Goal: Information Seeking & Learning: Learn about a topic

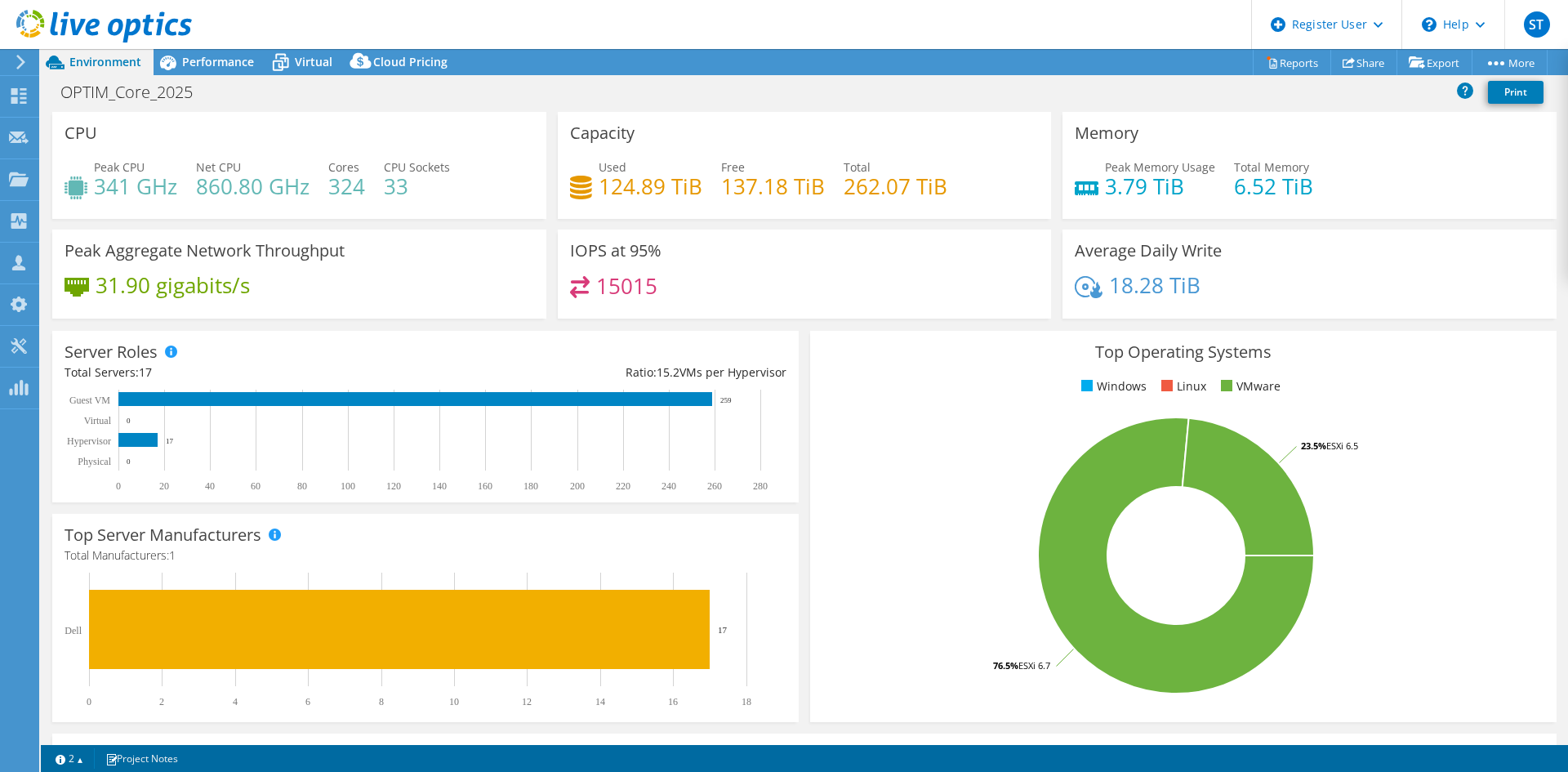
select select "USD"
click at [218, 66] on span "Performance" at bounding box center [218, 62] width 72 height 16
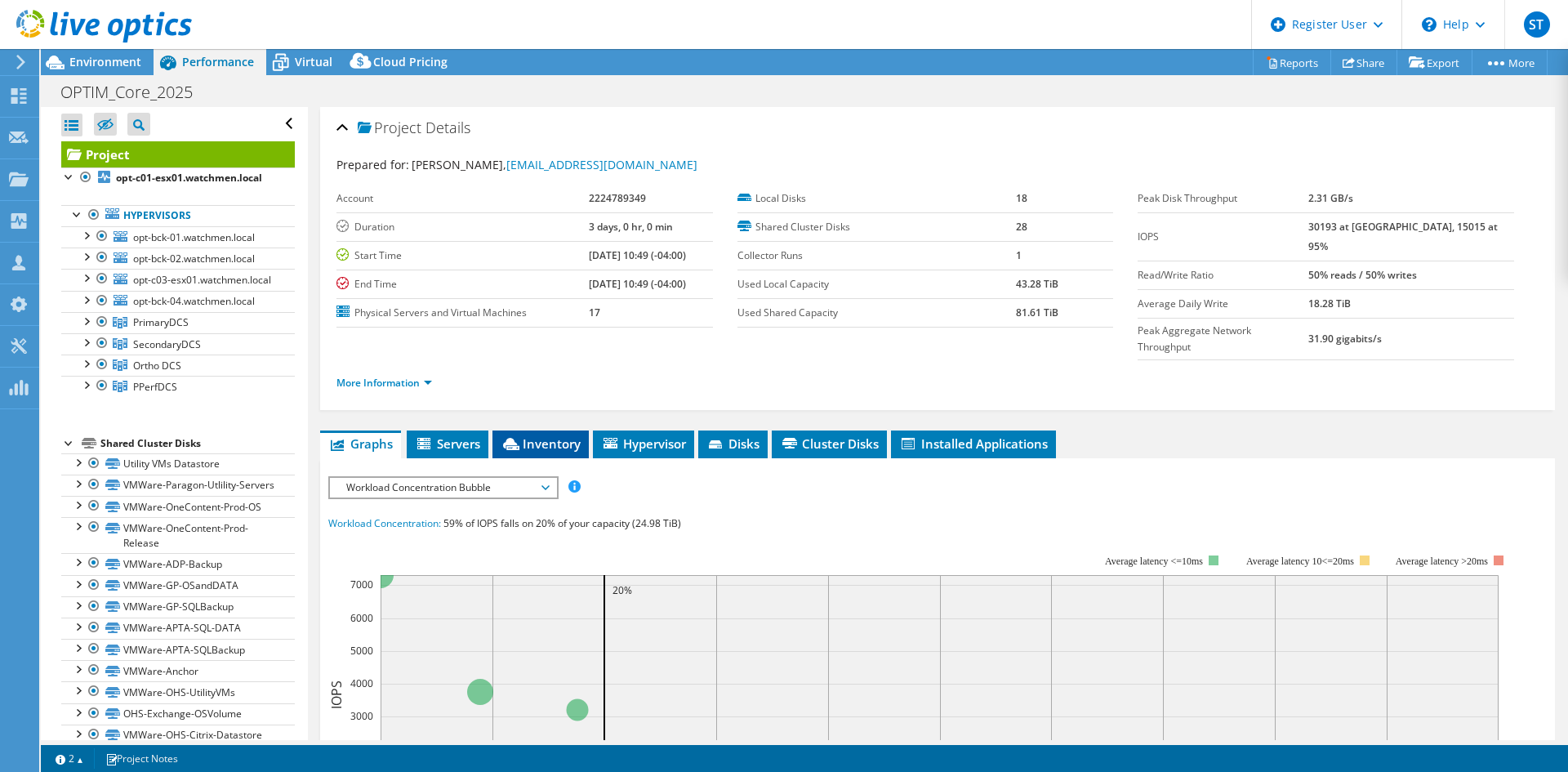
click at [510, 437] on icon at bounding box center [511, 443] width 16 height 12
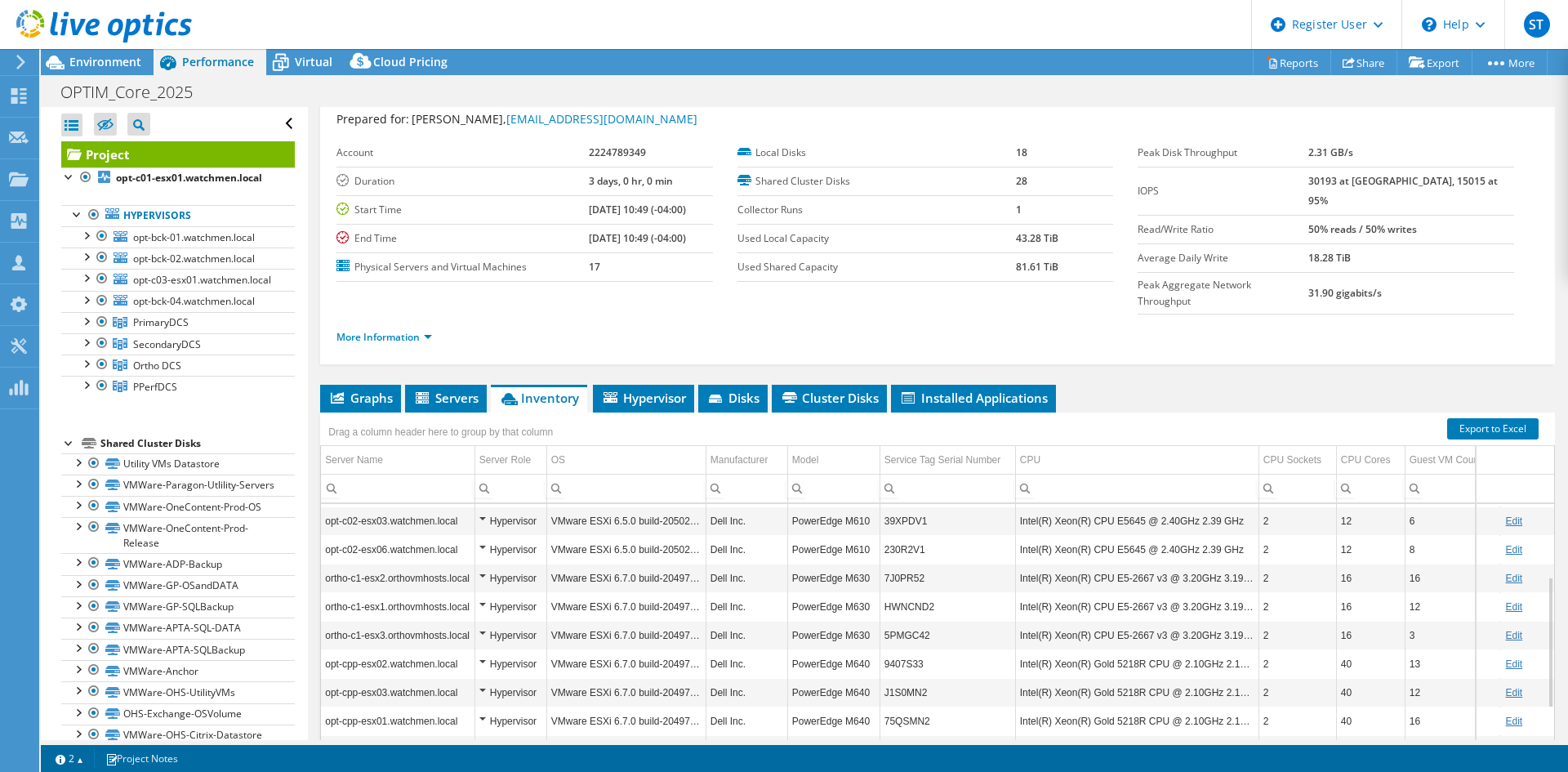
scroll to position [13, 0]
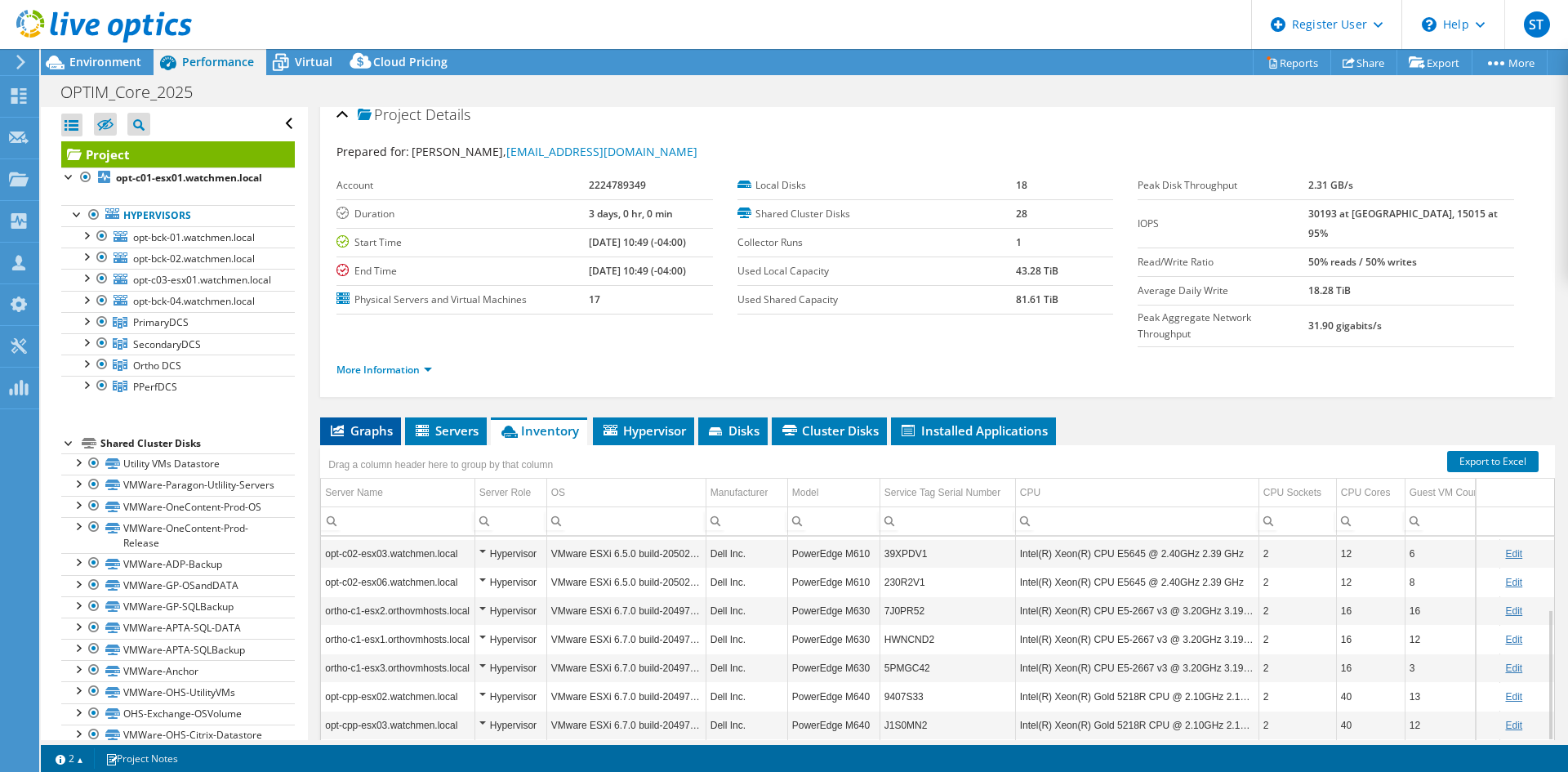
click at [361, 422] on span "Graphs" at bounding box center [361, 430] width 65 height 16
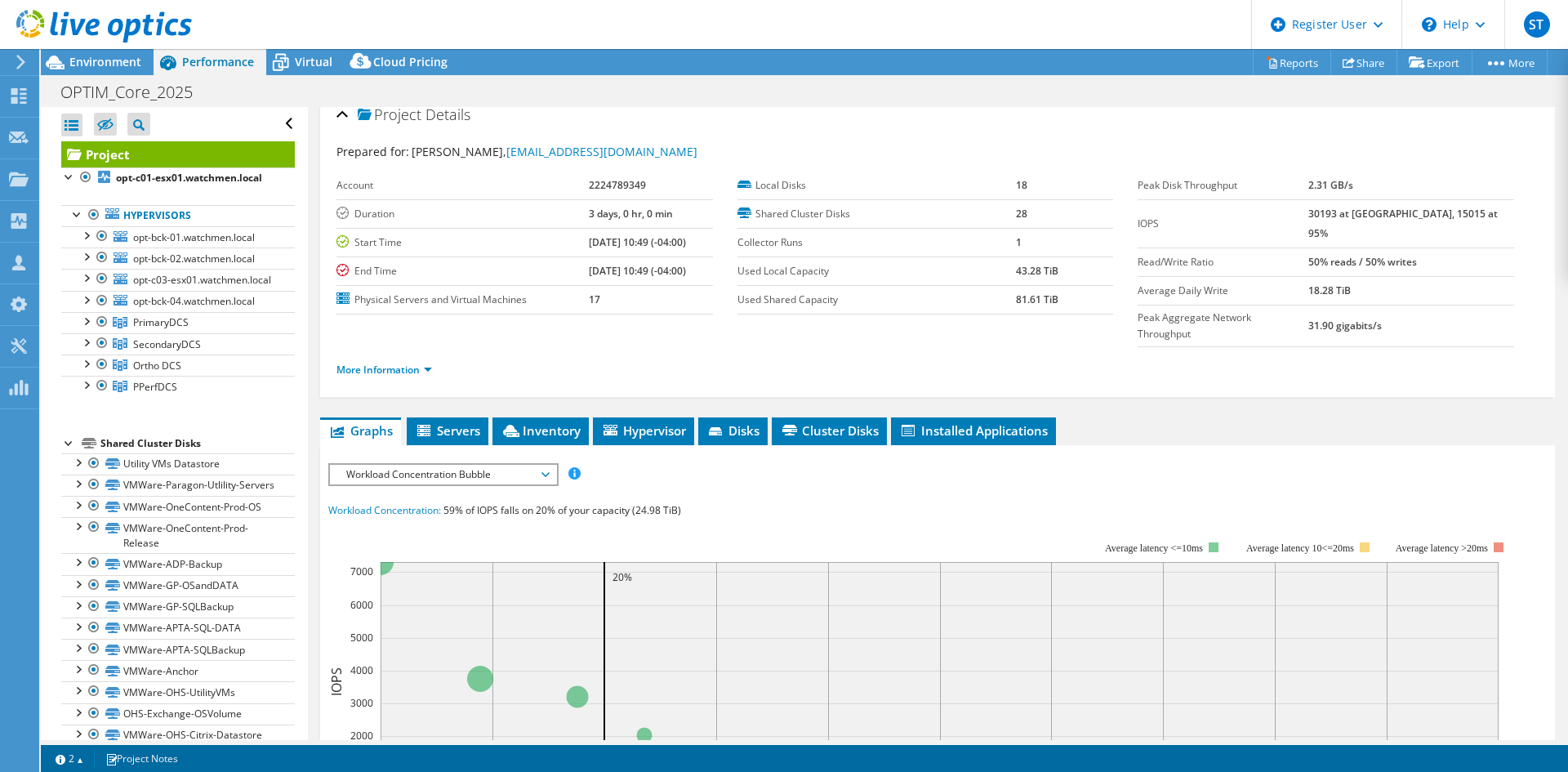
click at [493, 465] on span "Workload Concentration Bubble" at bounding box center [442, 475] width 210 height 20
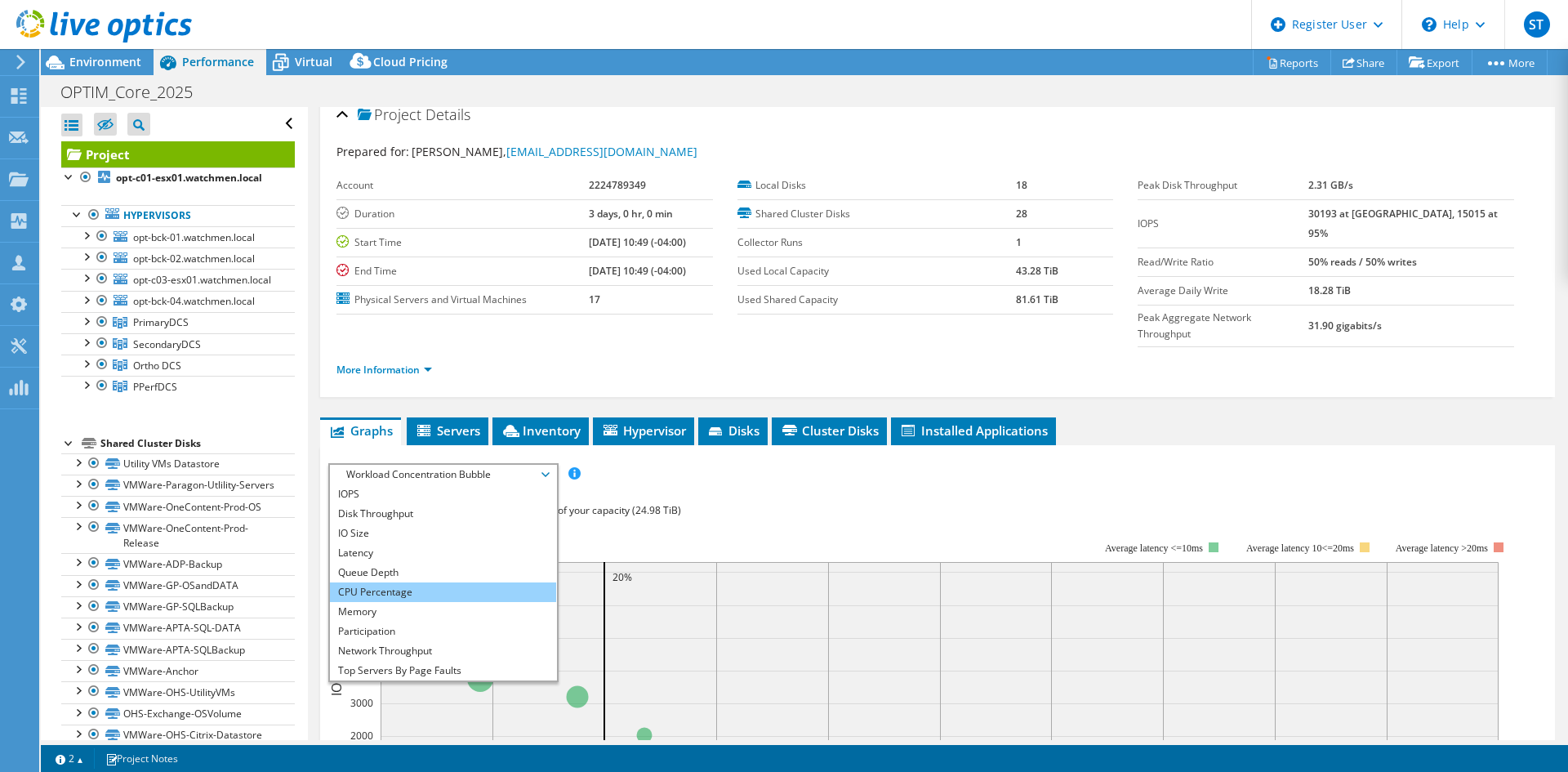
click at [452, 583] on li "CPU Percentage" at bounding box center [442, 593] width 226 height 20
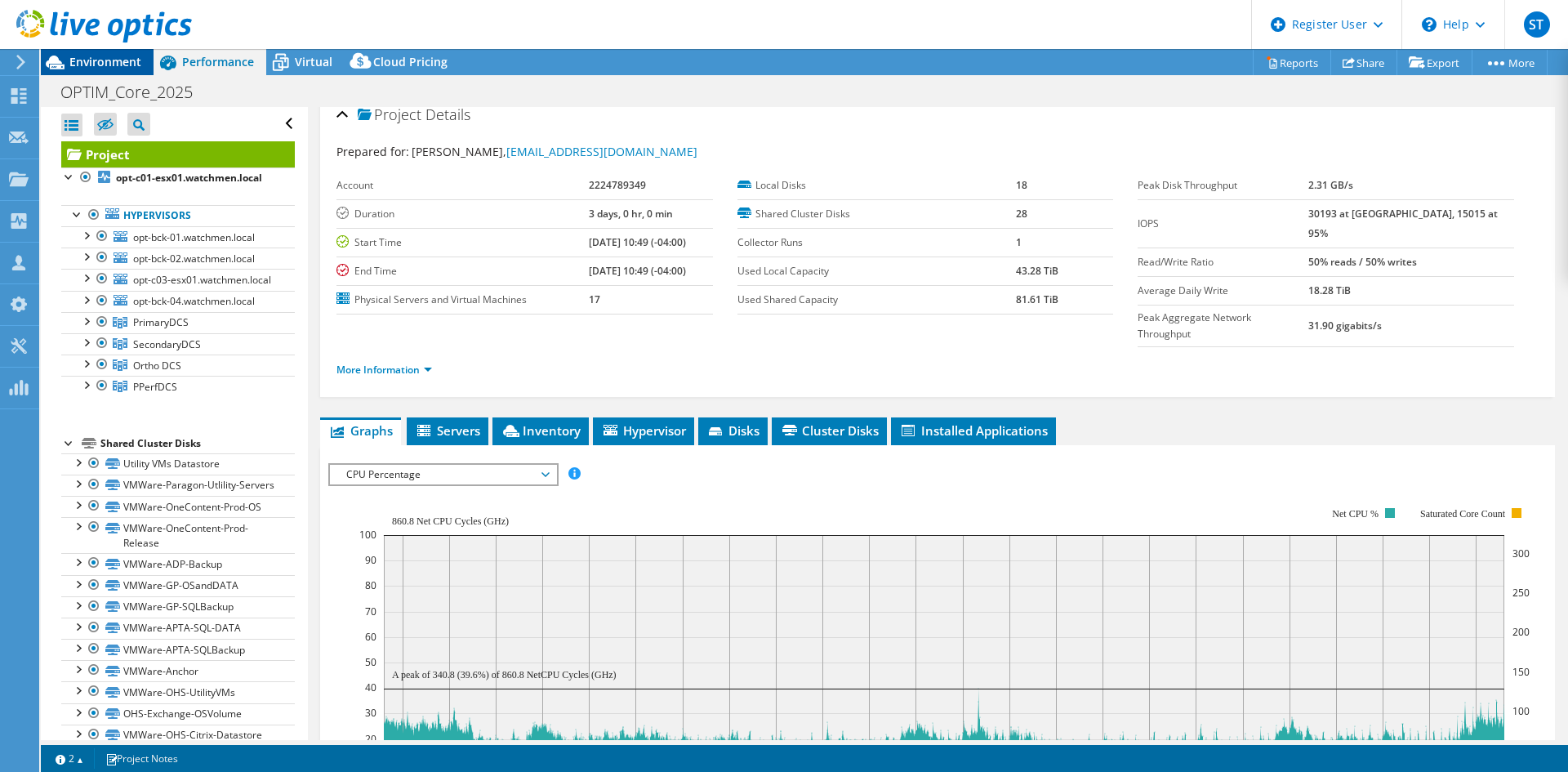
click at [82, 73] on div "Environment" at bounding box center [97, 62] width 113 height 26
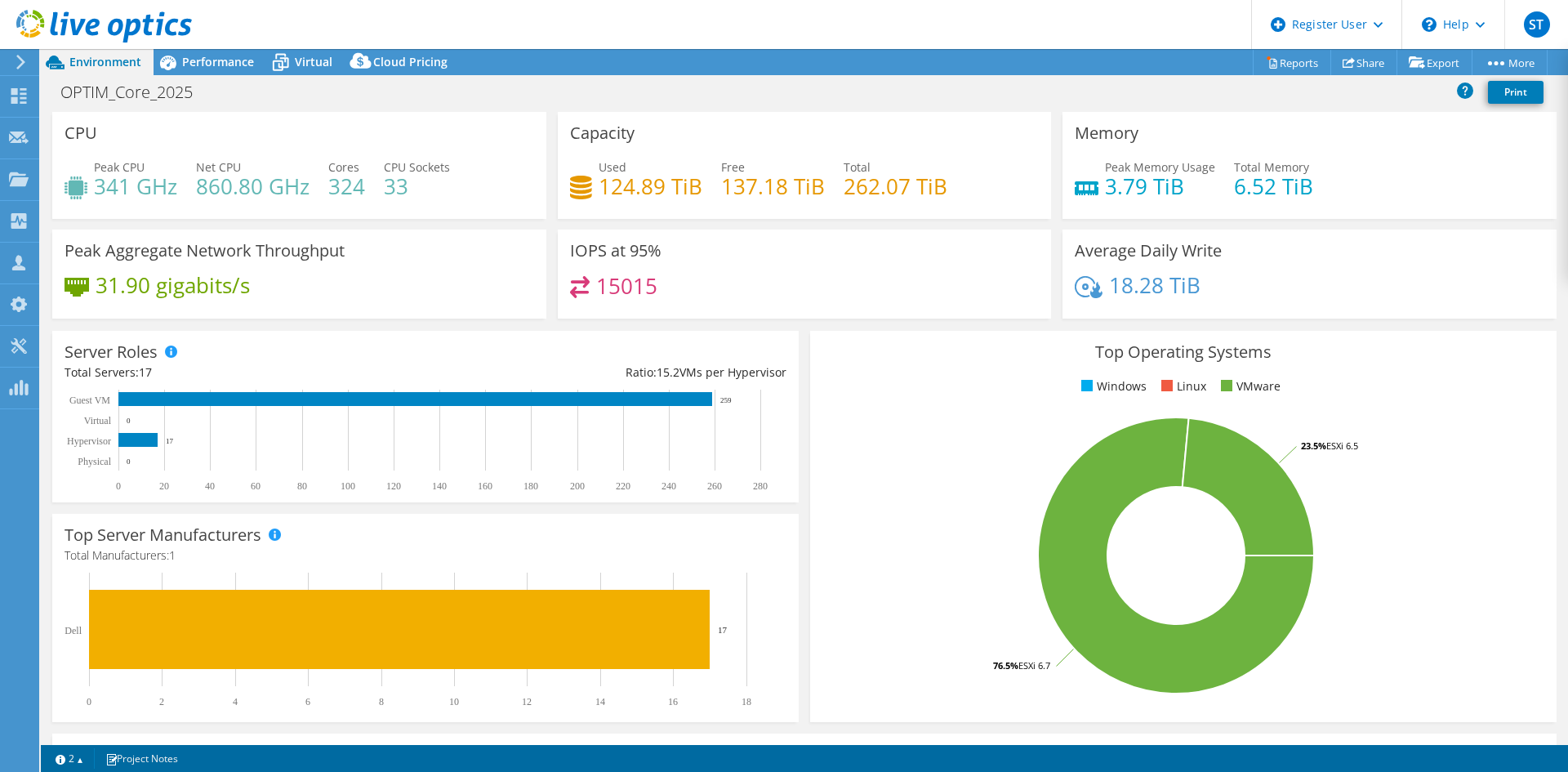
click at [337, 124] on div "CPU Peak CPU 341 GHz Net CPU 860.80 GHz Cores 324 CPU Sockets 33" at bounding box center [299, 164] width 494 height 107
click at [212, 62] on span "Performance" at bounding box center [218, 62] width 72 height 16
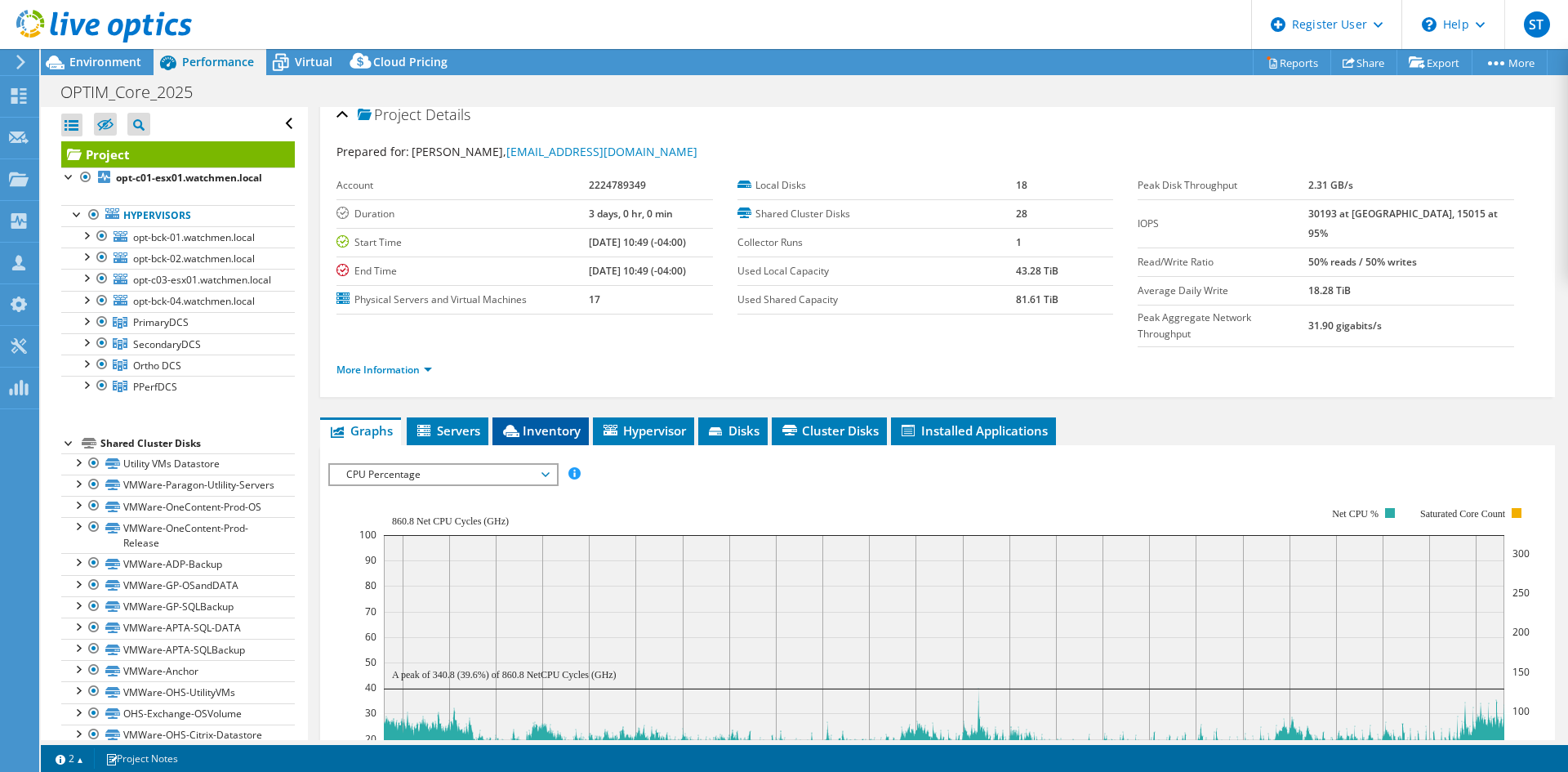
click at [531, 422] on span "Inventory" at bounding box center [541, 430] width 80 height 16
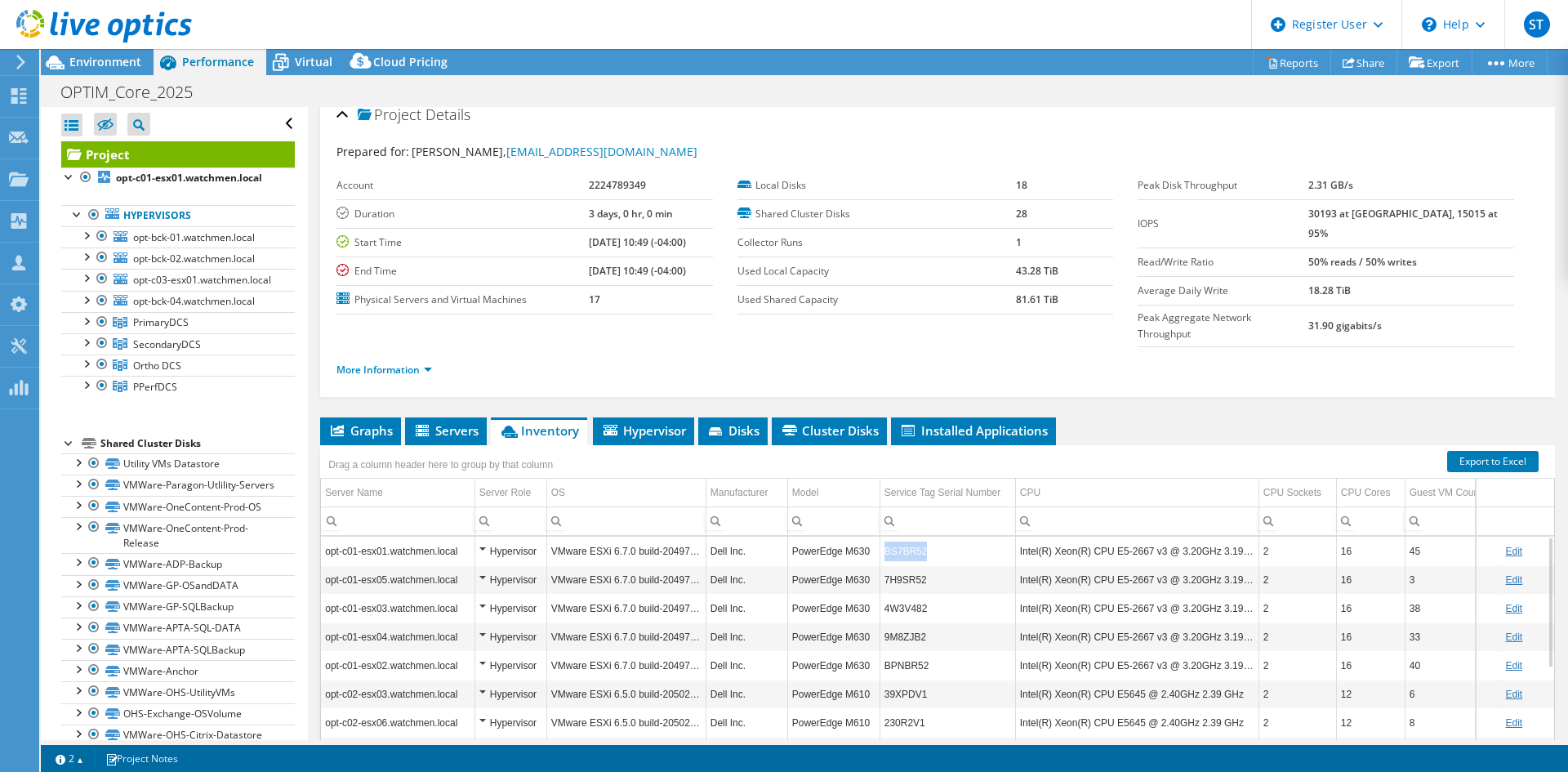
drag, startPoint x: 926, startPoint y: 519, endPoint x: 887, endPoint y: 521, distance: 39.1
click at [887, 537] on td "BS7BR52" at bounding box center [947, 551] width 135 height 29
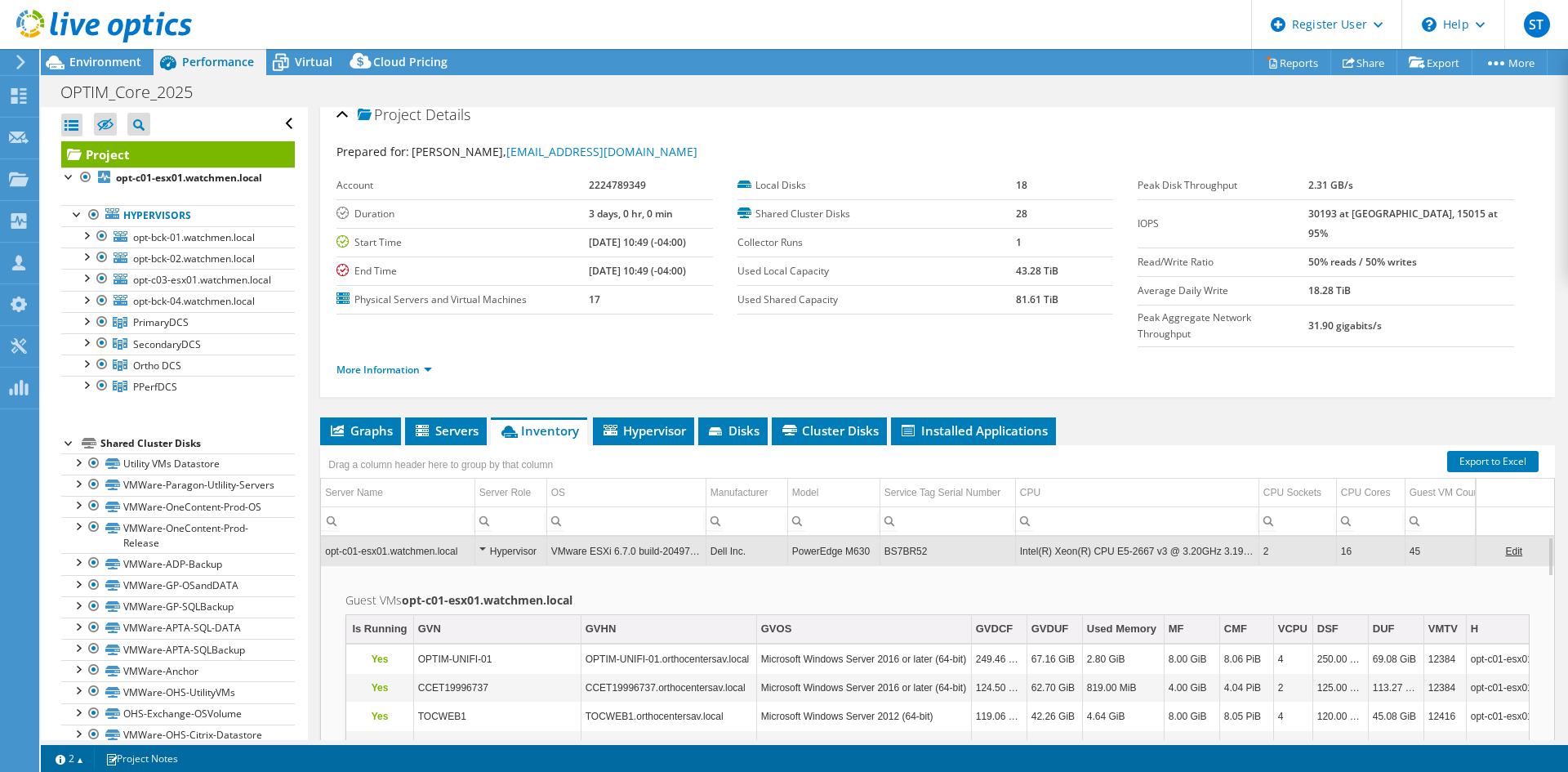
copy td "BS7BR52"
drag, startPoint x: 927, startPoint y: 516, endPoint x: 883, endPoint y: 516, distance: 44.0
click at [883, 537] on td "BS7BR52" at bounding box center [947, 551] width 135 height 29
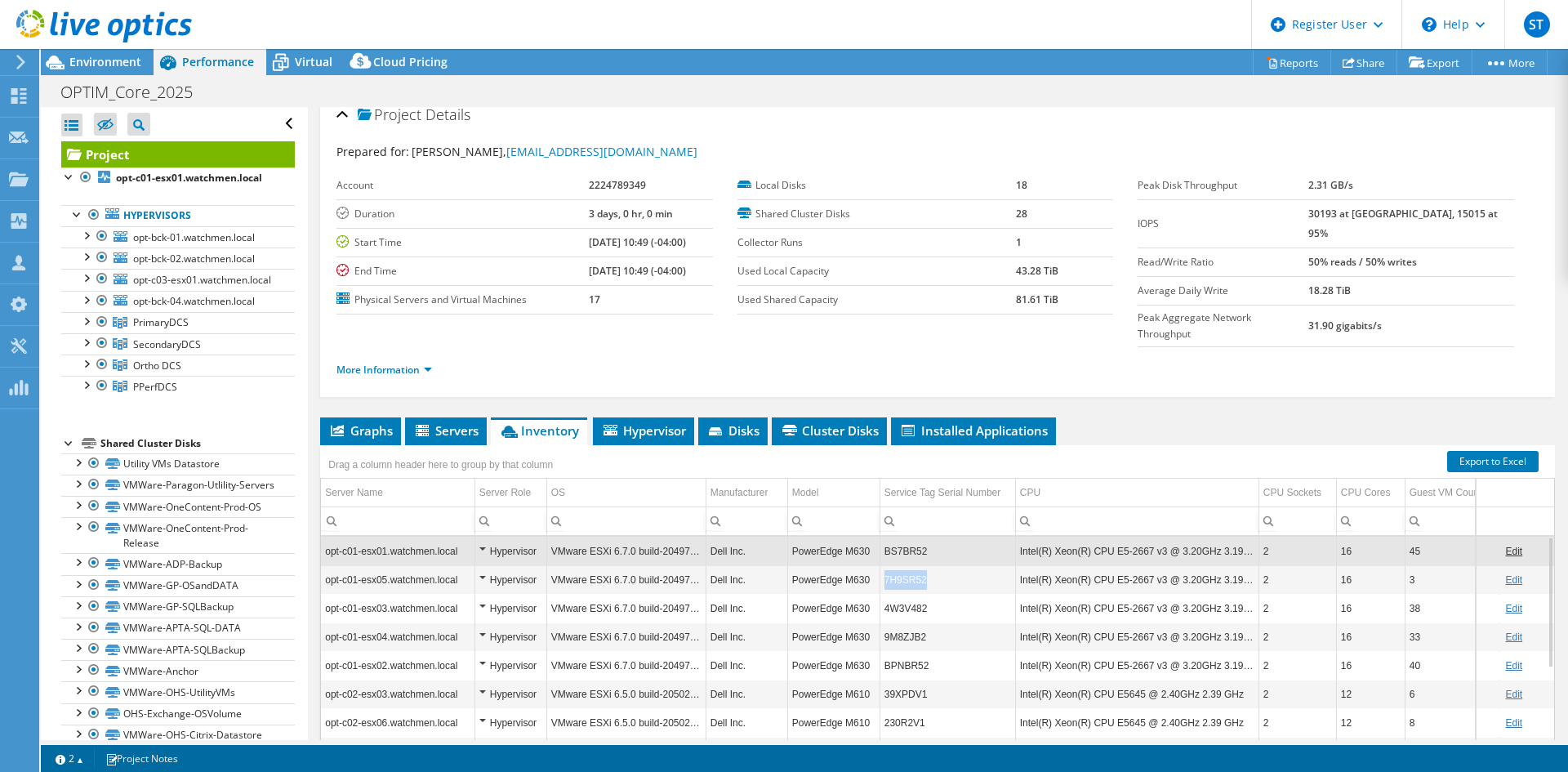
copy td "7H9SR52"
drag, startPoint x: 930, startPoint y: 544, endPoint x: 882, endPoint y: 548, distance: 48.2
click at [882, 565] on td "7H9SR52" at bounding box center [947, 579] width 135 height 29
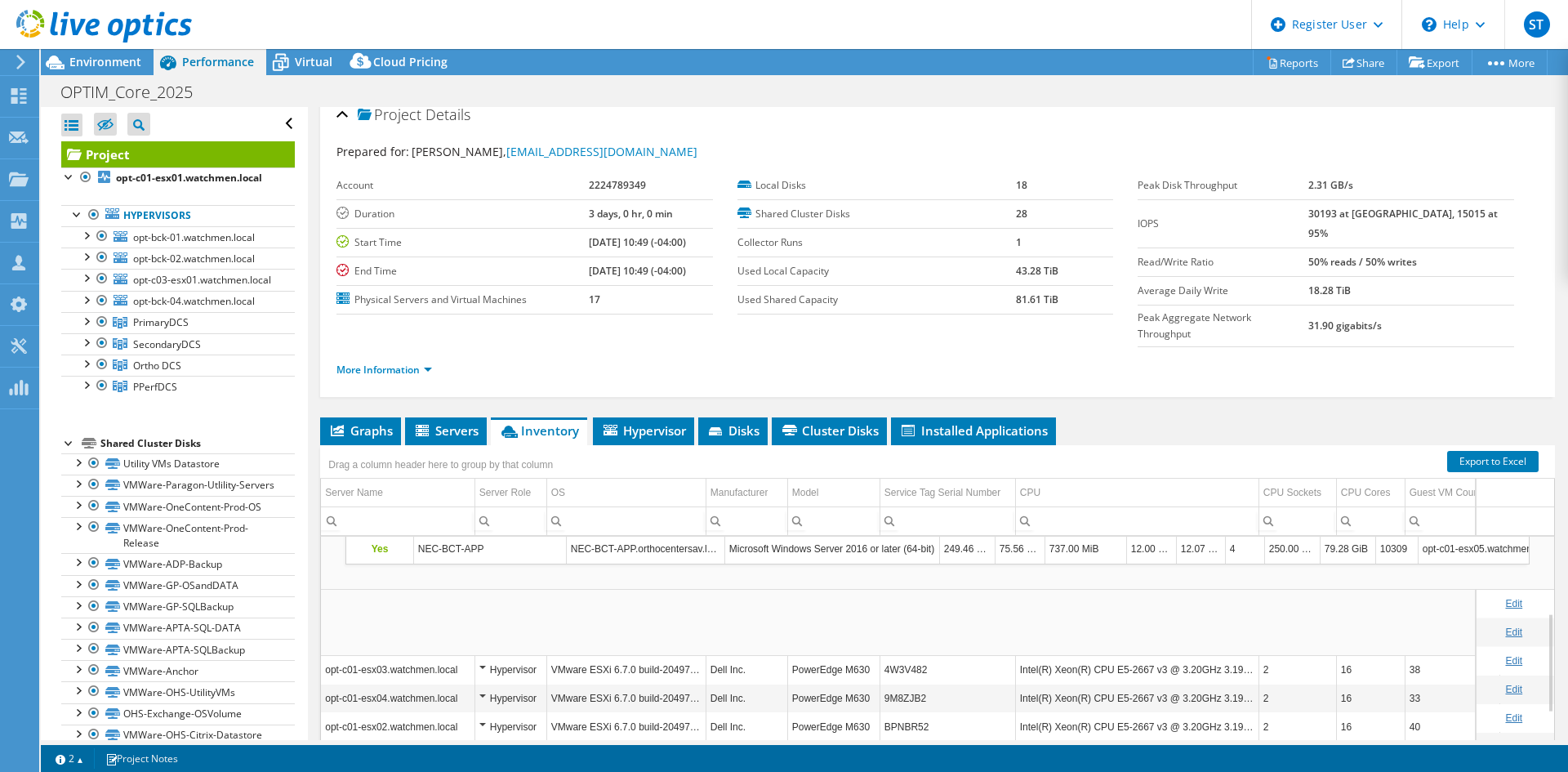
scroll to position [196, 0]
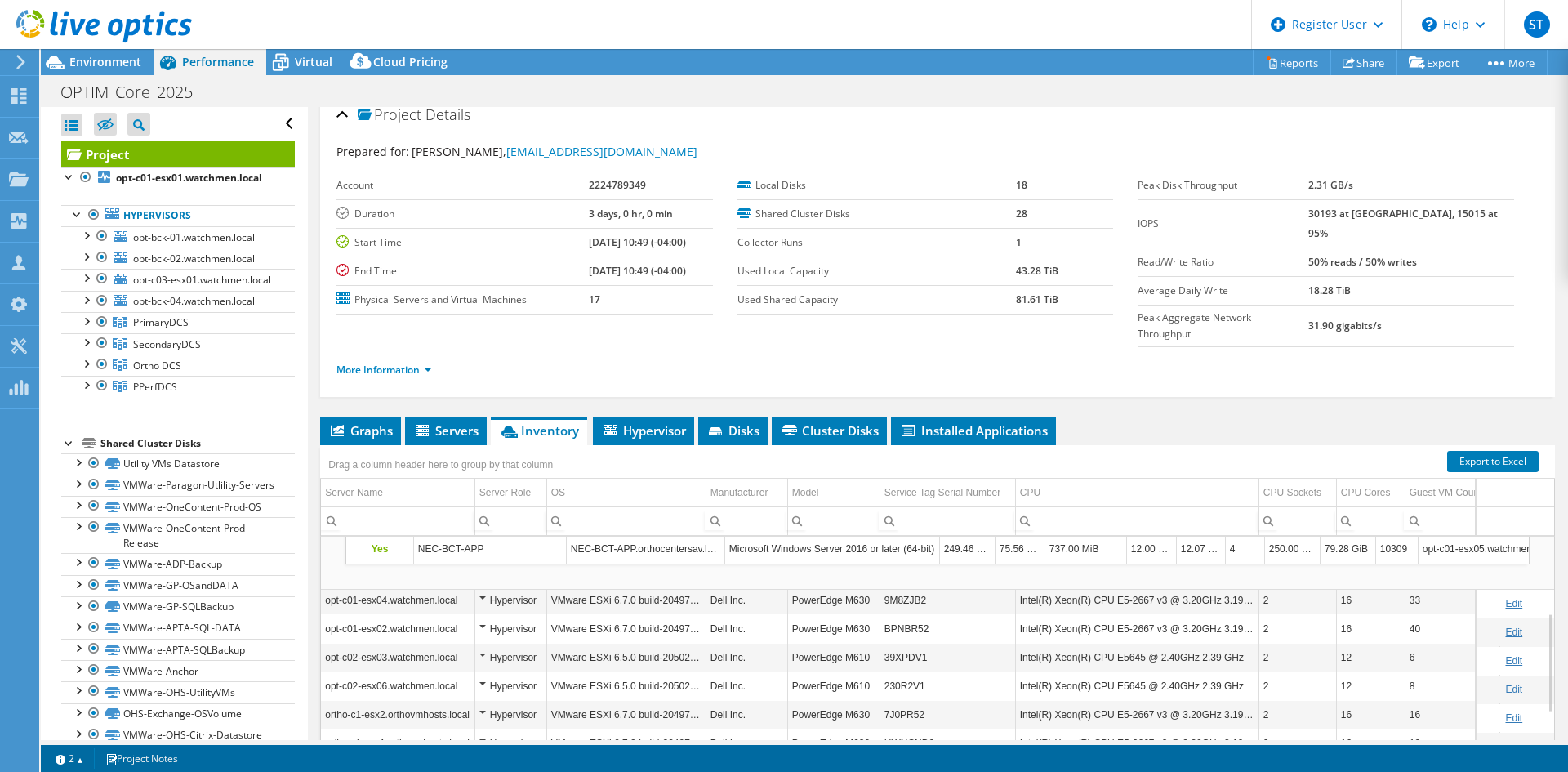
click at [640, 586] on td "VMware ESXi 6.7.0 build-20497097" at bounding box center [626, 600] width 159 height 29
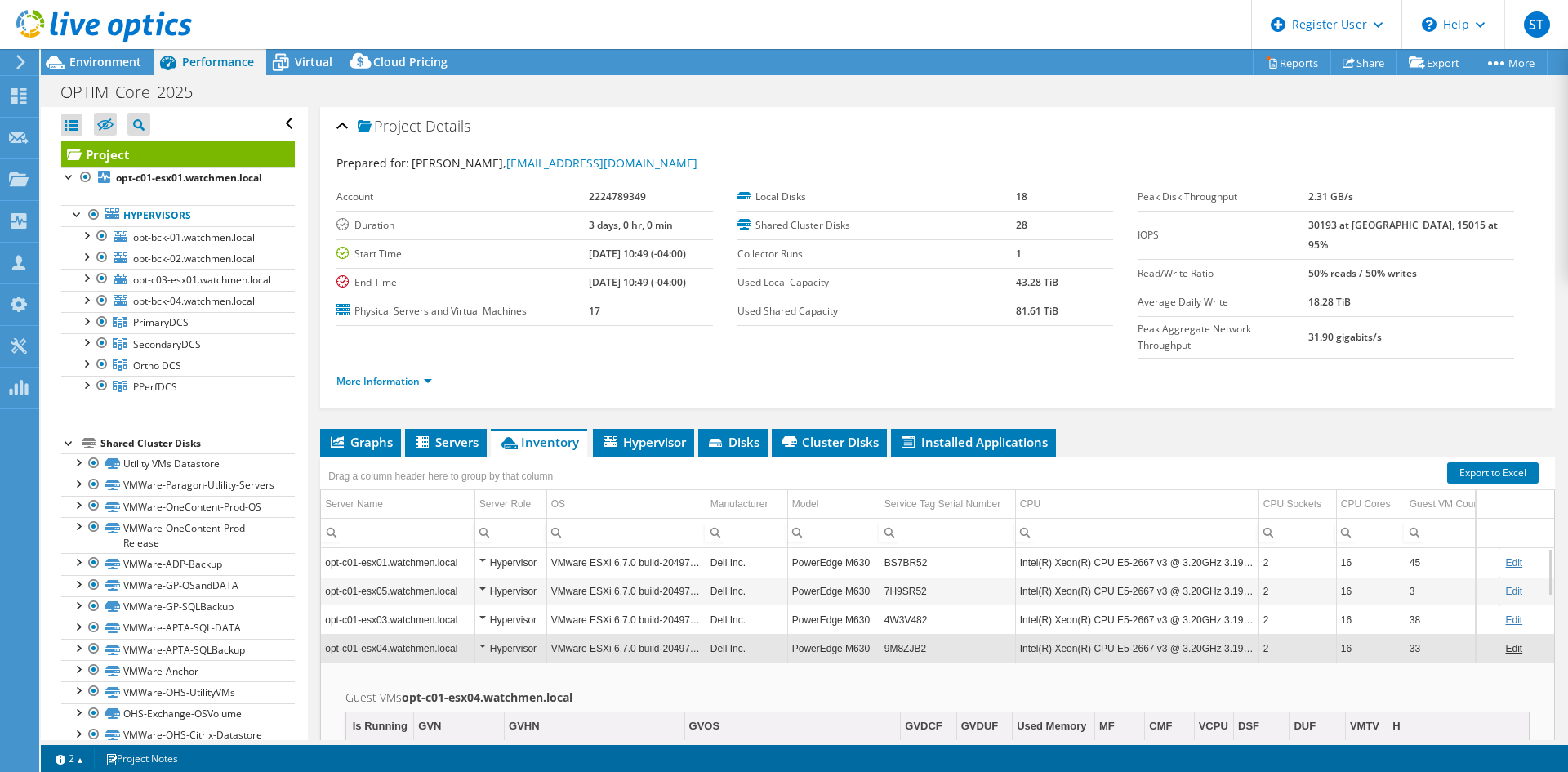
scroll to position [0, 0]
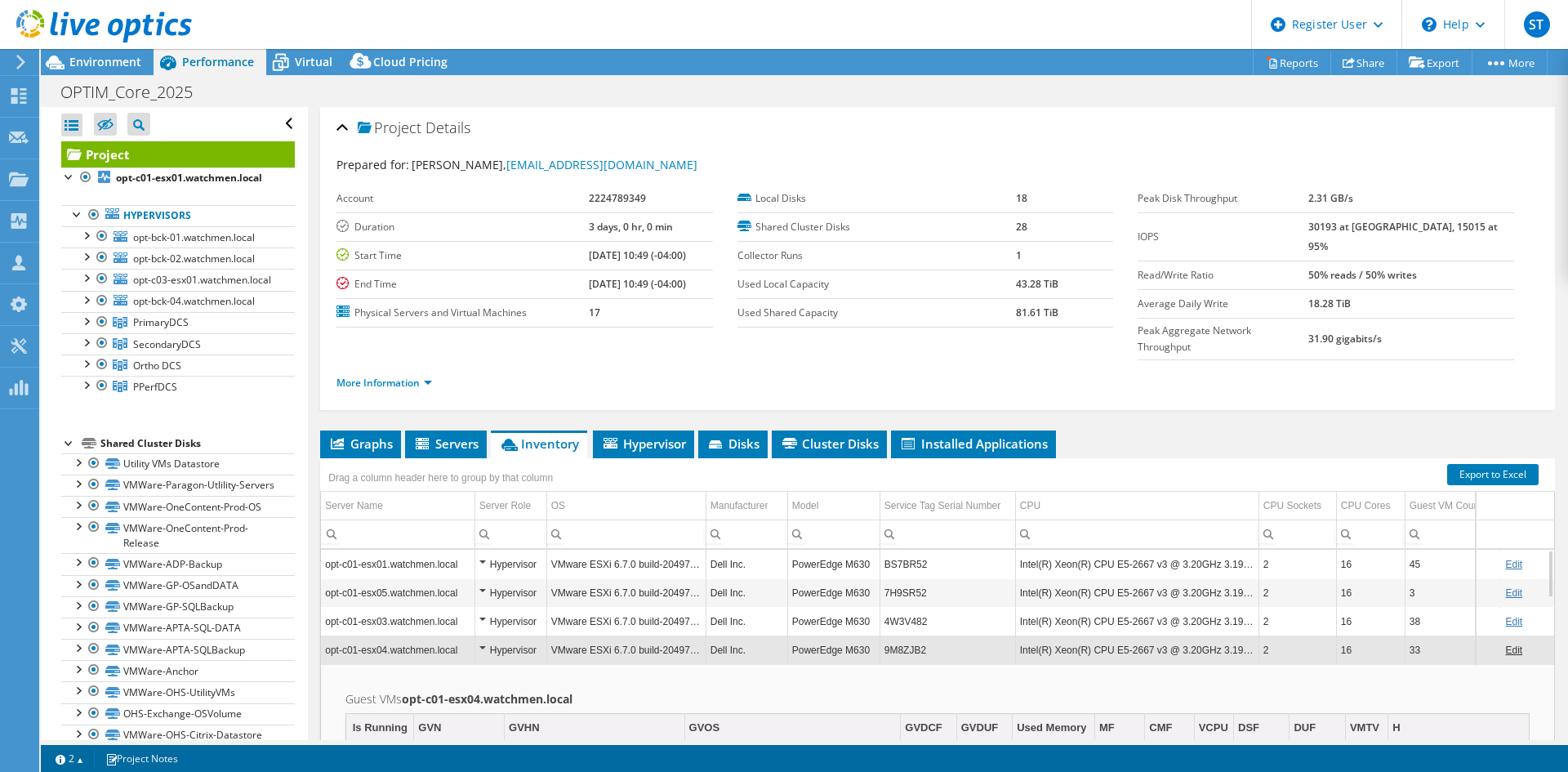
click at [411, 636] on td "opt-c01-esx04.watchmen.local" at bounding box center [397, 649] width 153 height 29
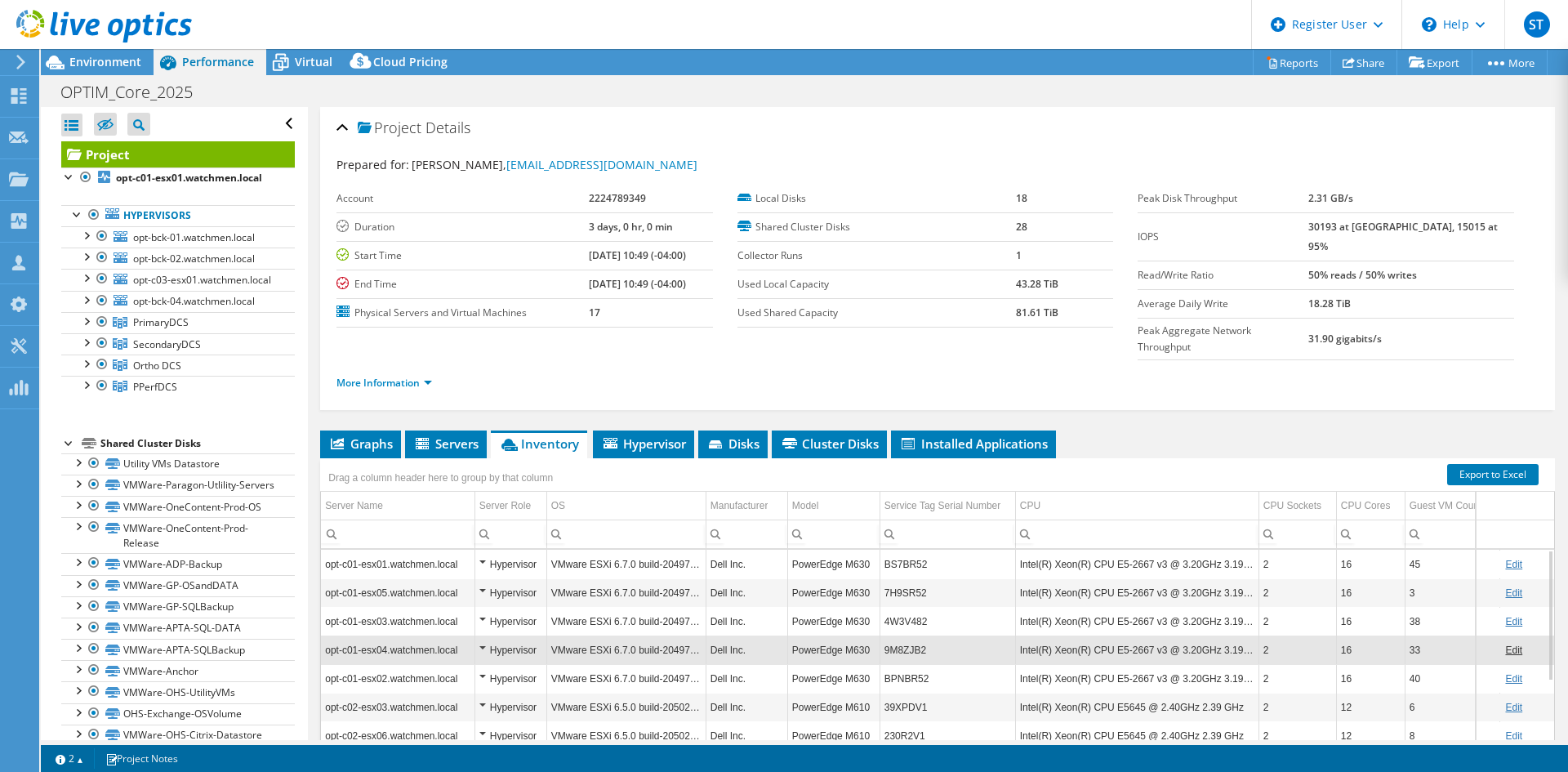
click at [1173, 430] on ul "Graphs Servers Inventory Hypervisor Disks Cluster Disks Installed Applications" at bounding box center [937, 444] width 1235 height 28
click at [652, 430] on li "Hypervisor" at bounding box center [644, 444] width 102 height 28
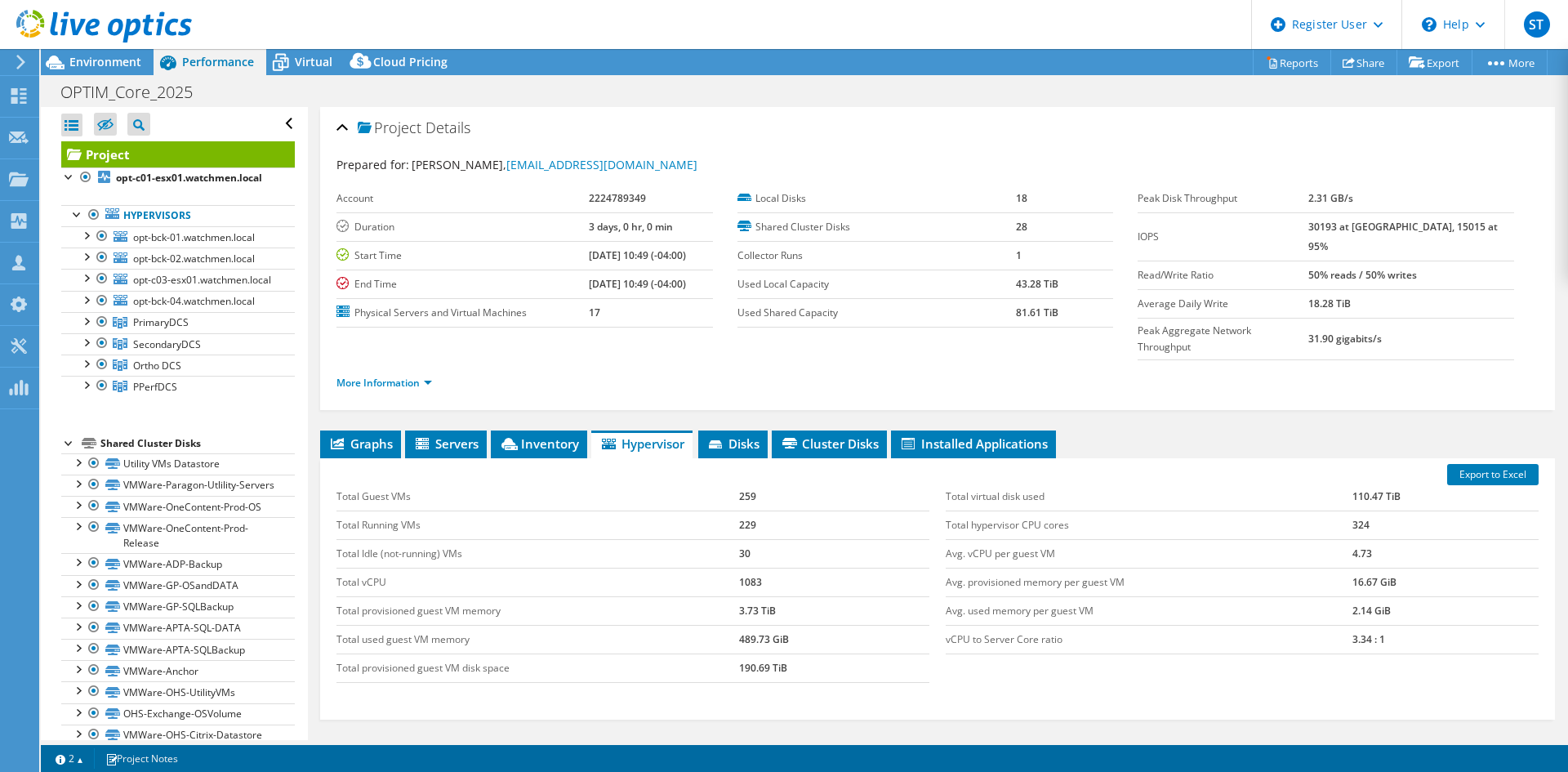
click at [1173, 430] on ul "Graphs Servers Inventory Hypervisor Disks Cluster Disks Installed Applications" at bounding box center [937, 444] width 1235 height 28
click at [451, 435] on span "Servers" at bounding box center [446, 443] width 66 height 16
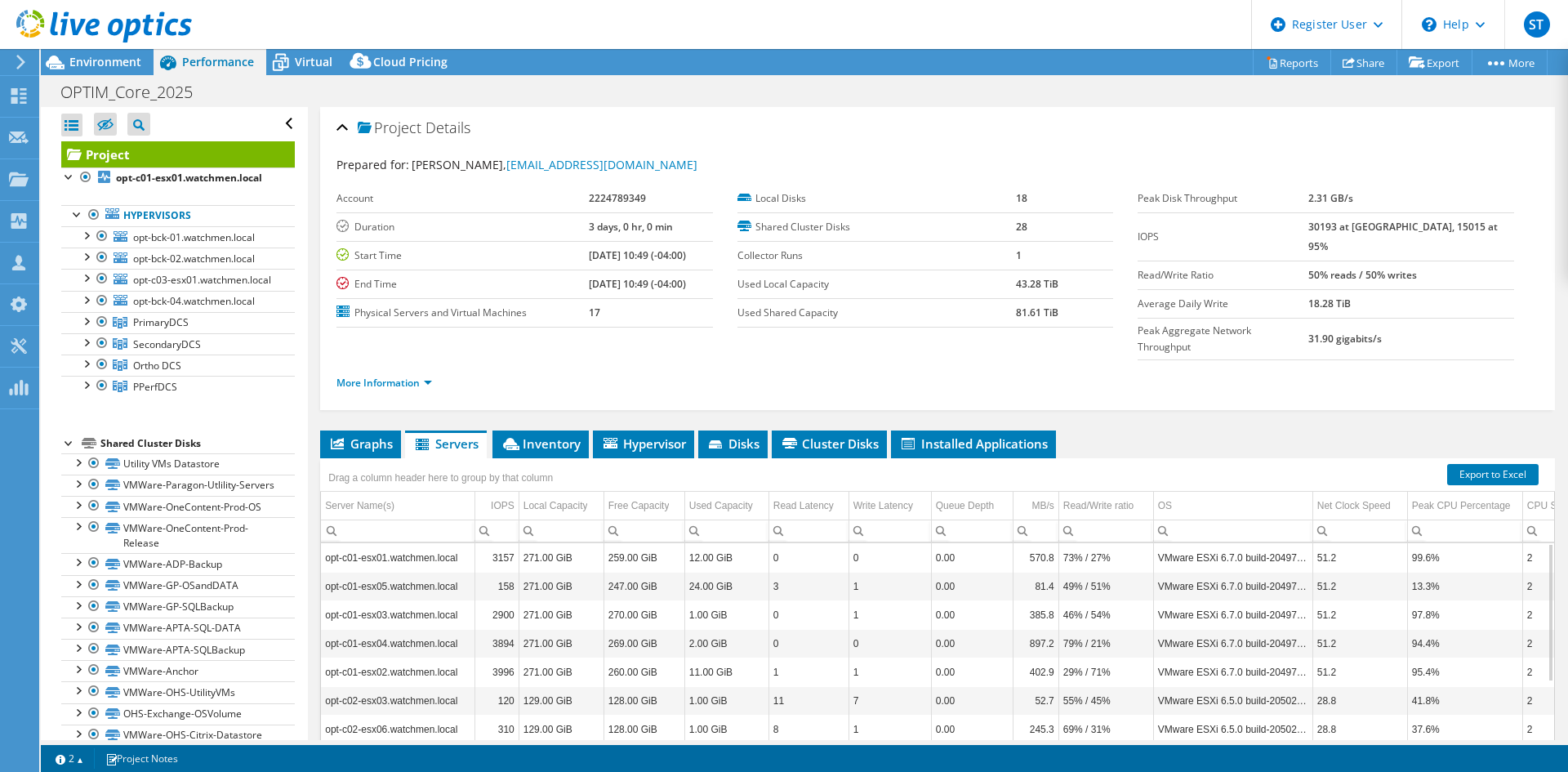
click at [1155, 393] on div "Project Details Prepared for: [PERSON_NAME], [PERSON_NAME][EMAIL_ADDRESS][DOMAI…" at bounding box center [937, 486] width 1259 height 760
click at [546, 435] on span "Inventory" at bounding box center [541, 443] width 80 height 16
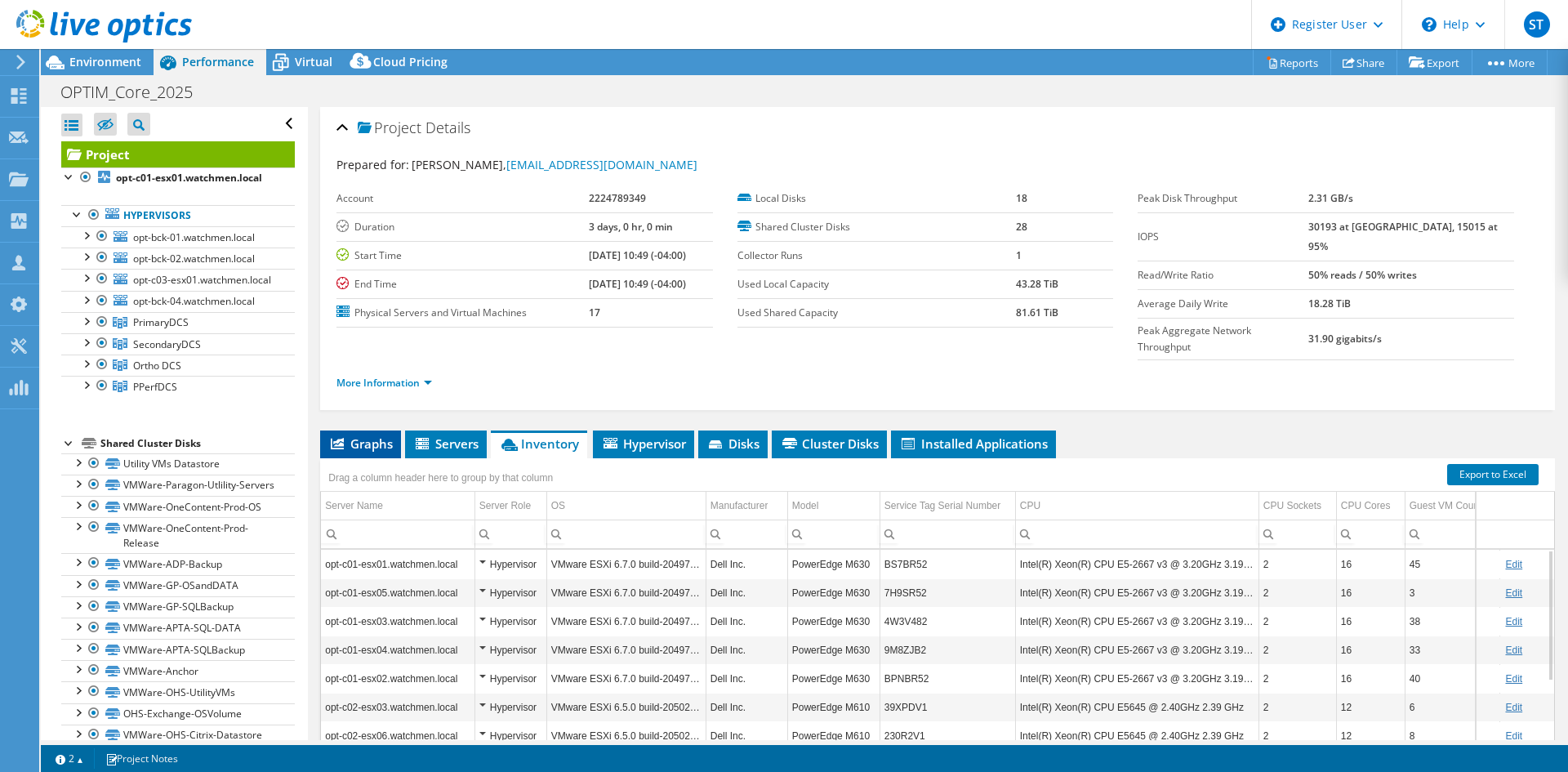
click at [378, 435] on span "Graphs" at bounding box center [361, 443] width 65 height 16
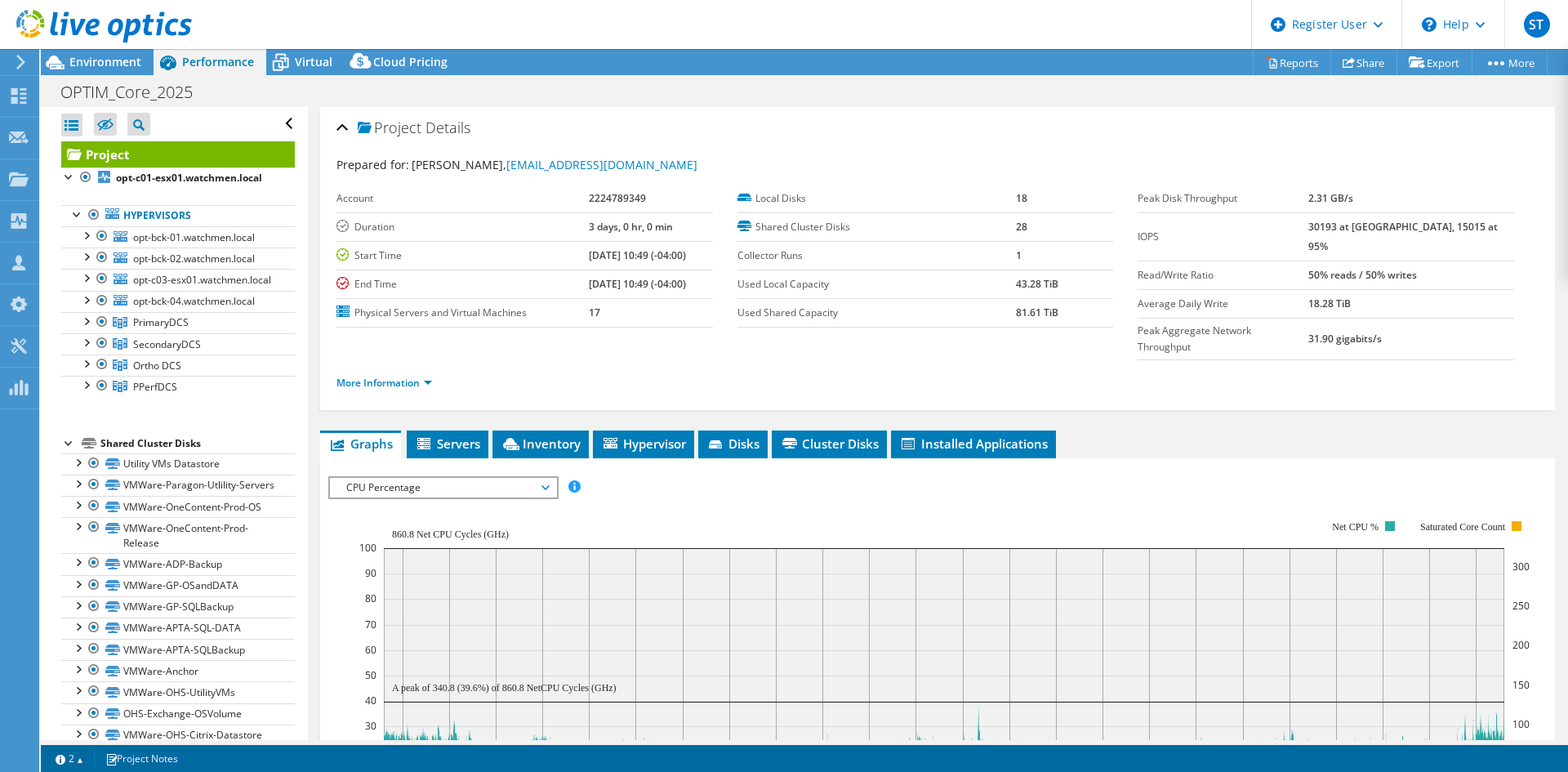
scroll to position [82, 0]
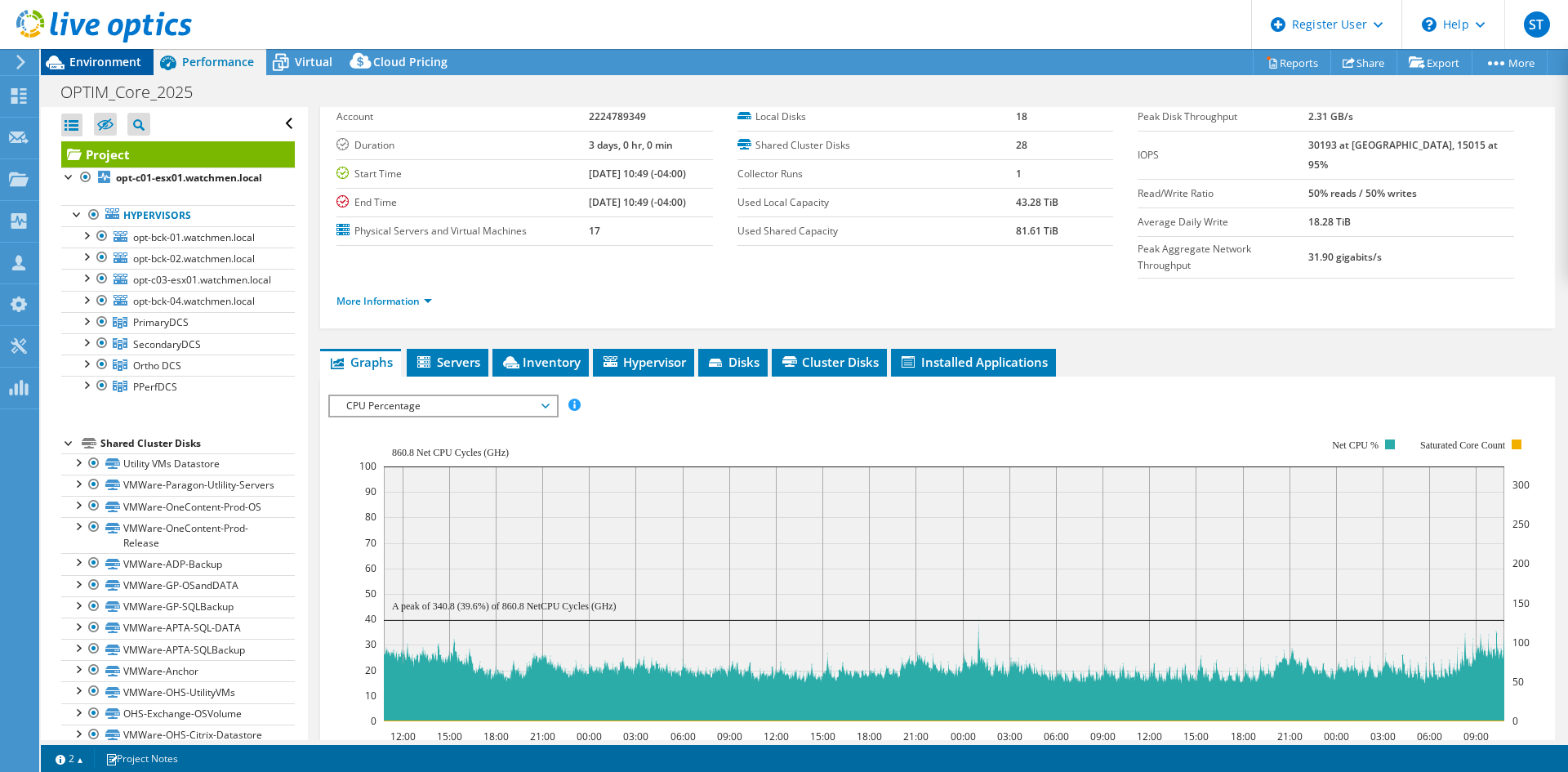
click at [100, 60] on span "Environment" at bounding box center [106, 62] width 72 height 16
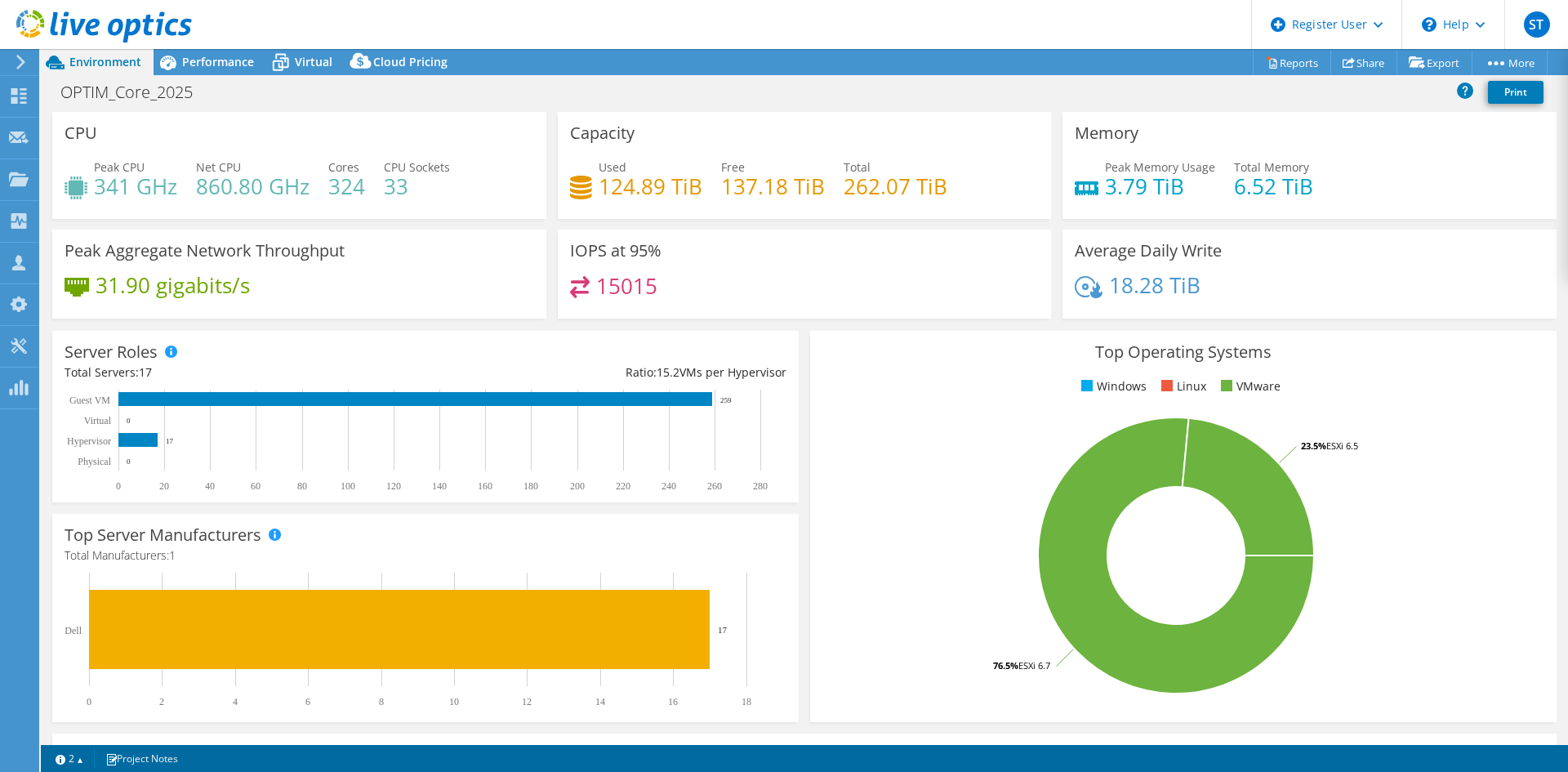
click at [533, 93] on div "OPTIM_Core_2025 Print" at bounding box center [804, 92] width 1527 height 30
click at [442, 88] on div "OPTIM_Core_2025 Print" at bounding box center [804, 92] width 1527 height 30
click at [212, 61] on span "Performance" at bounding box center [218, 62] width 72 height 16
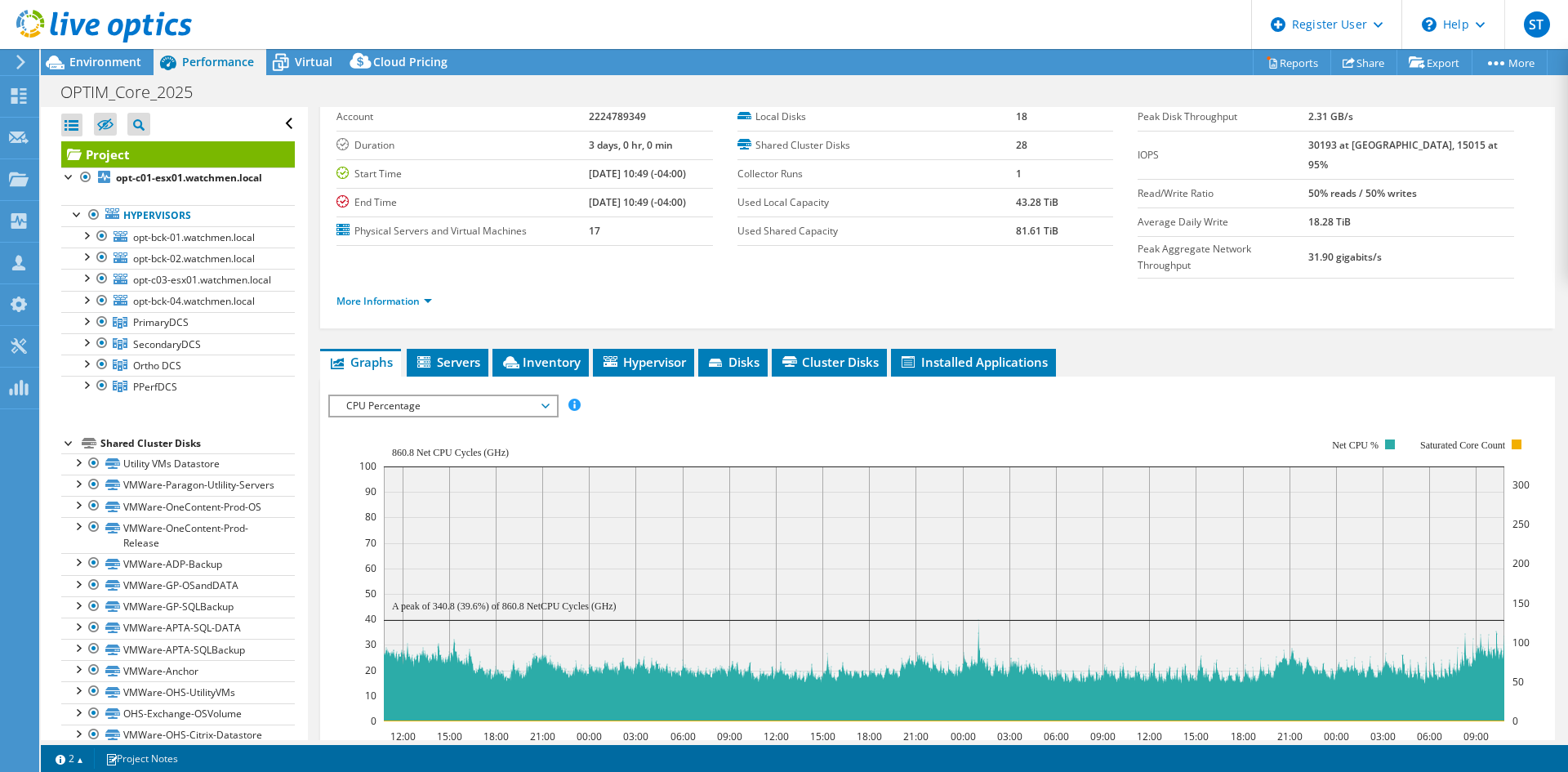
click at [374, 396] on span "CPU Percentage" at bounding box center [442, 406] width 210 height 20
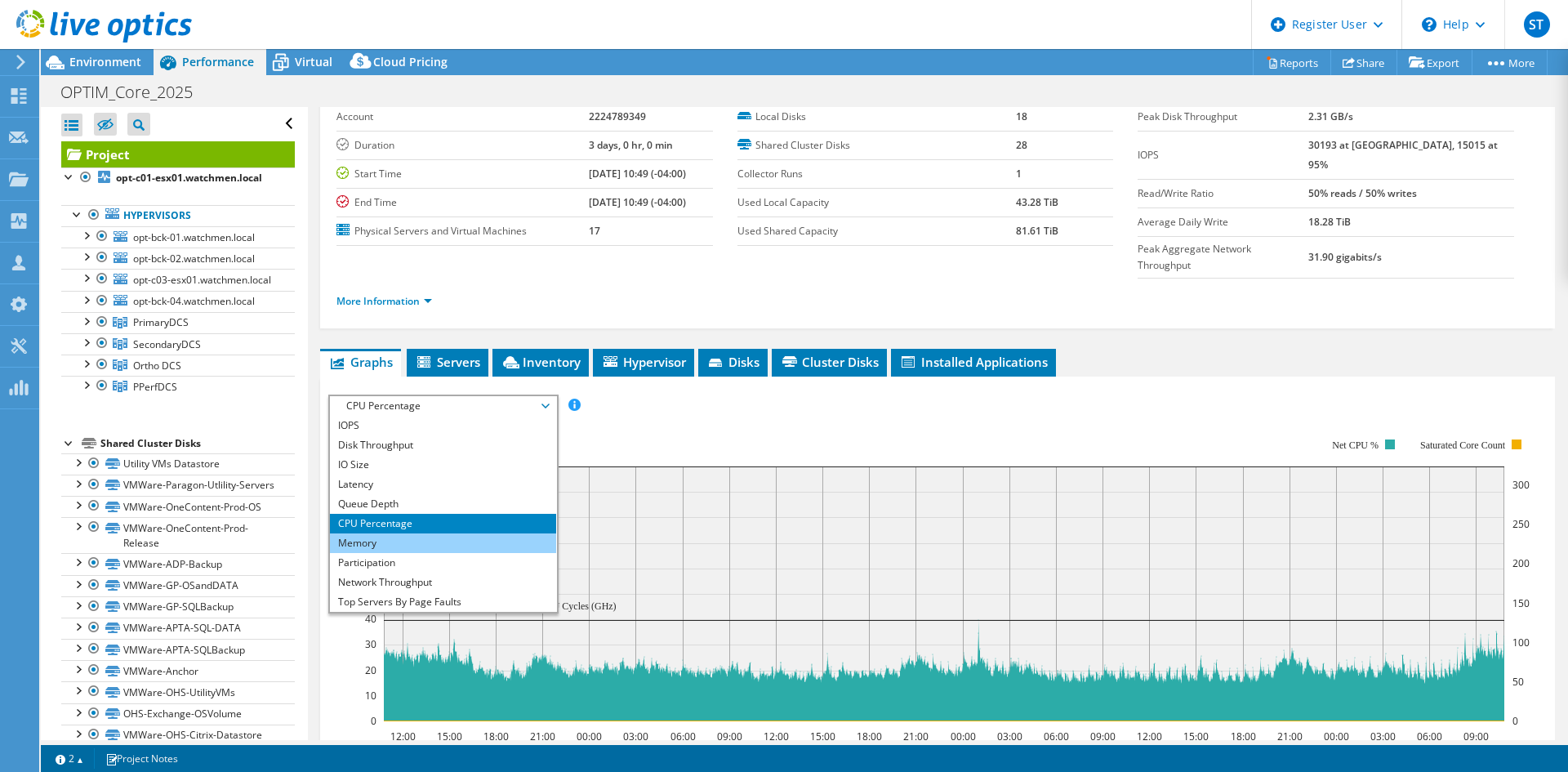
click at [397, 533] on li "Memory" at bounding box center [442, 543] width 226 height 20
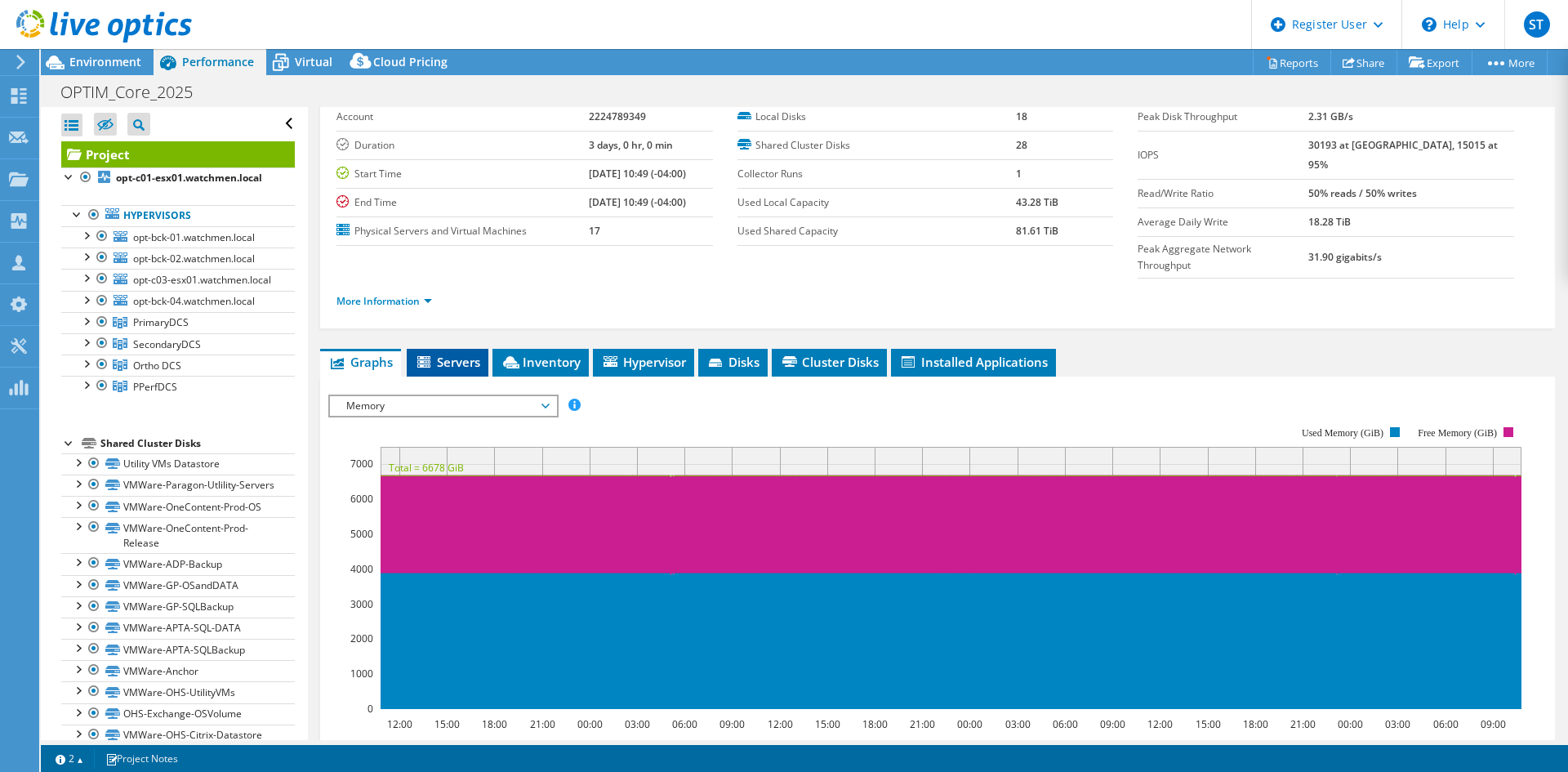
click at [448, 349] on li "Servers" at bounding box center [447, 363] width 82 height 28
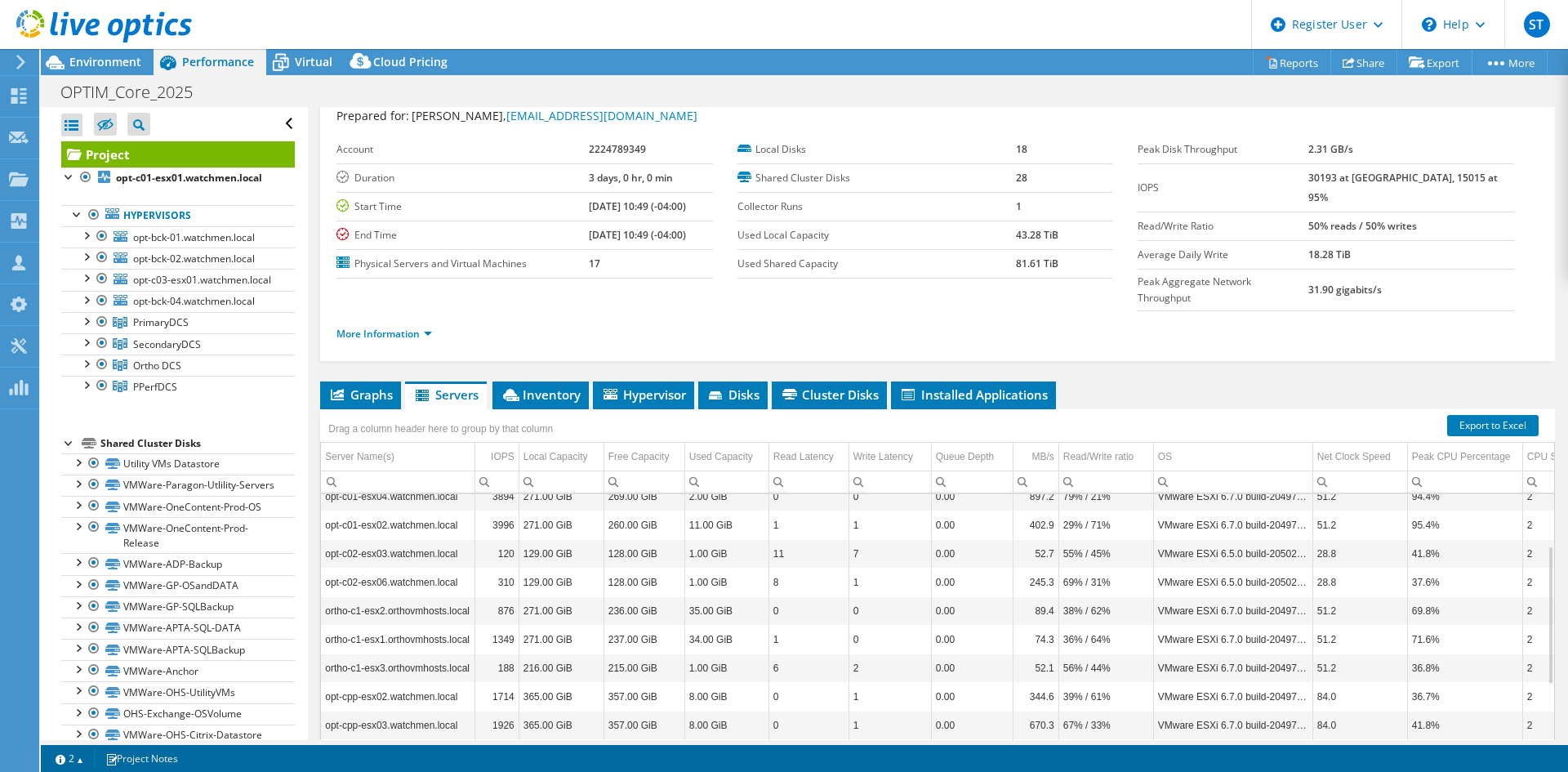
scroll to position [13, 0]
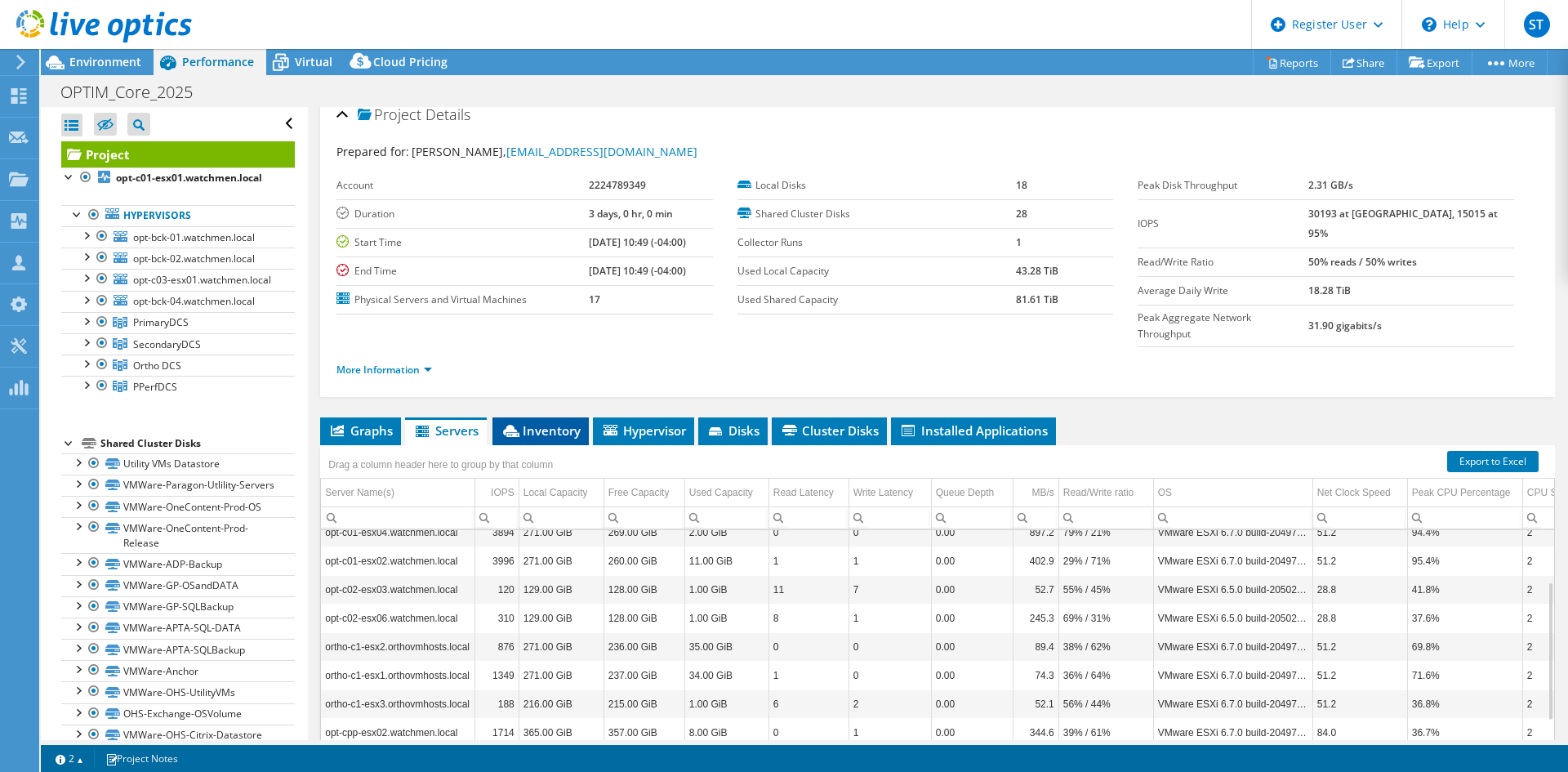
click at [538, 422] on span "Inventory" at bounding box center [541, 430] width 80 height 16
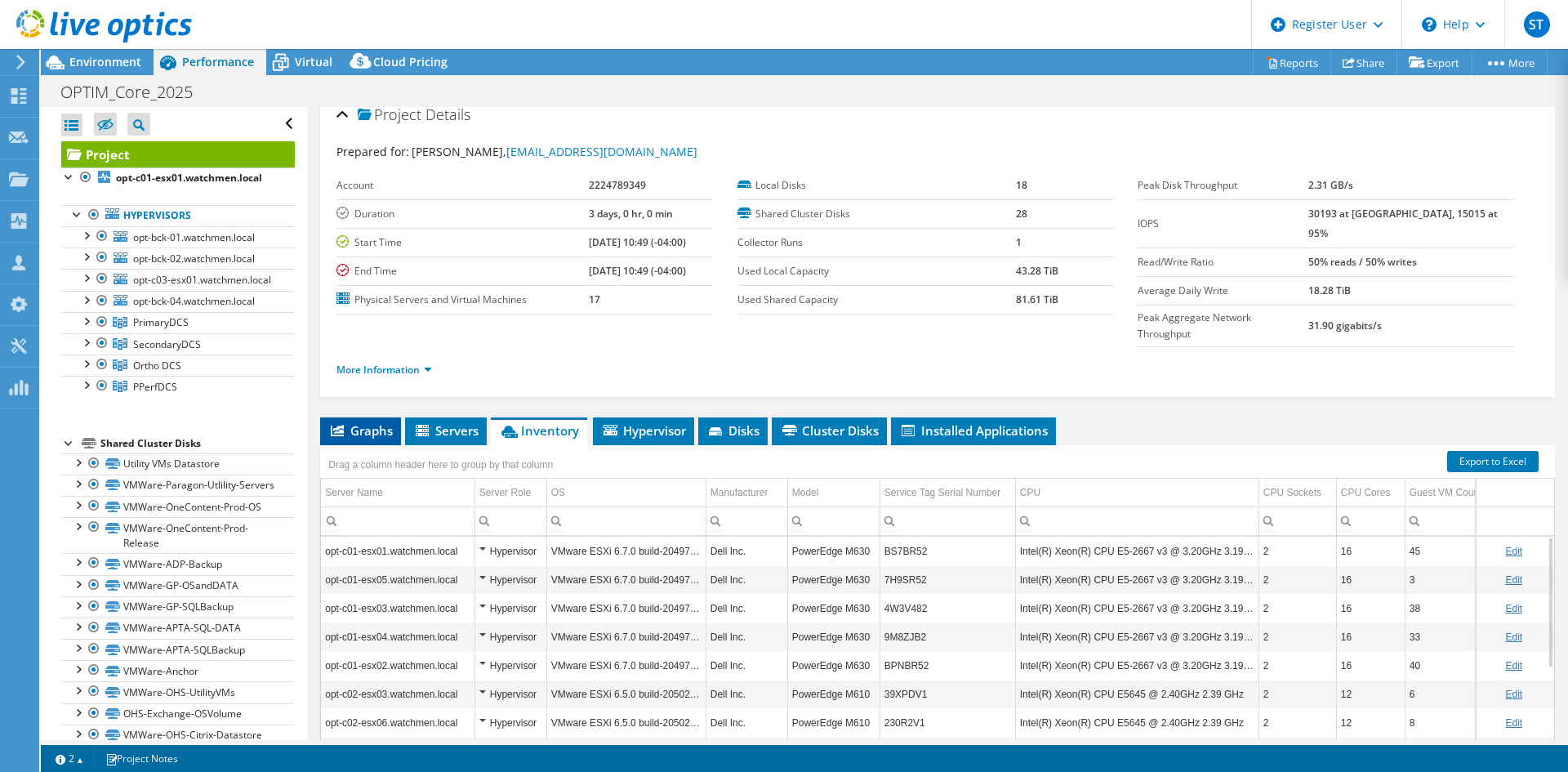
click at [361, 422] on span "Graphs" at bounding box center [361, 430] width 65 height 16
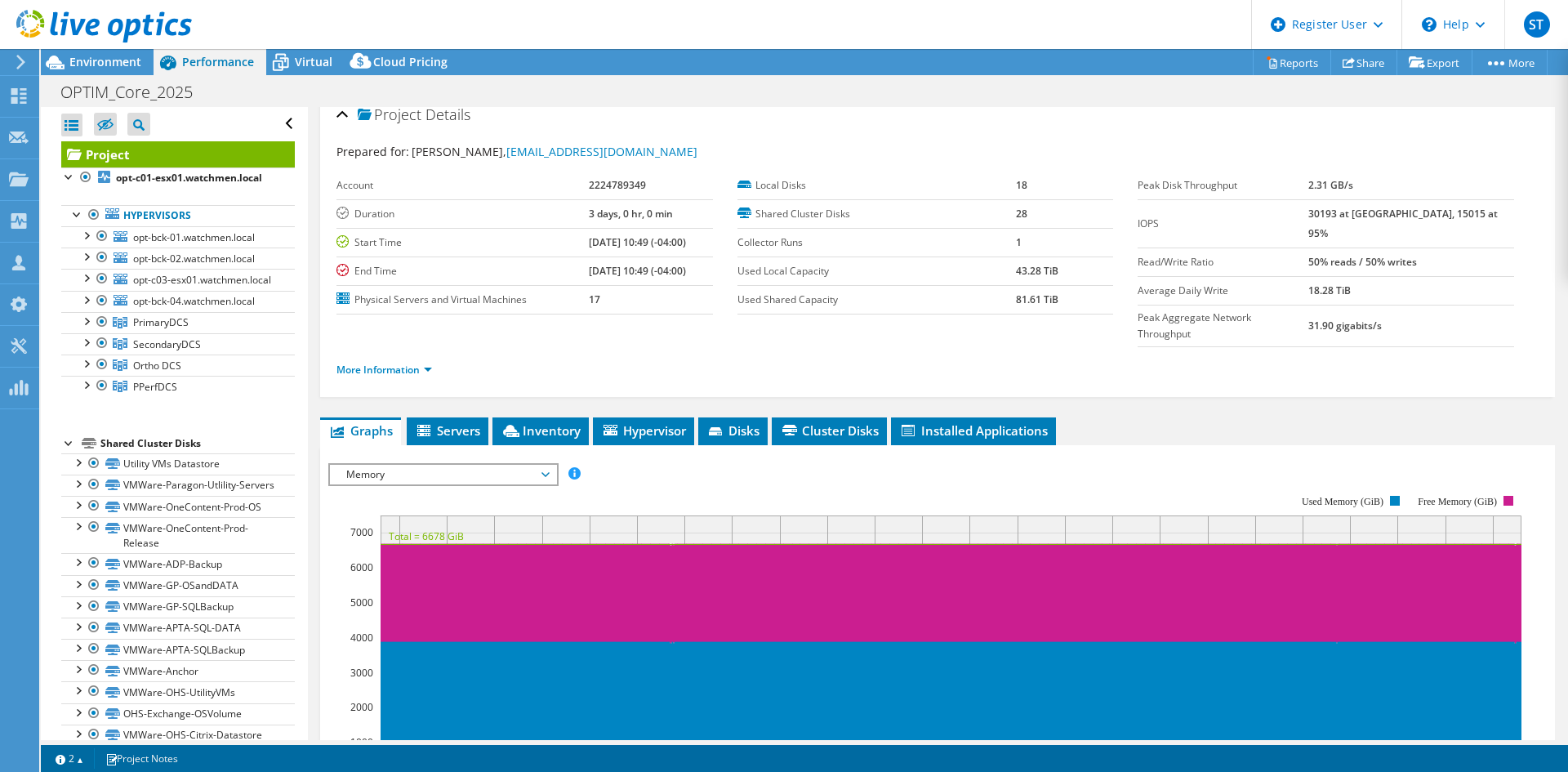
click at [446, 465] on span "Memory" at bounding box center [442, 475] width 210 height 20
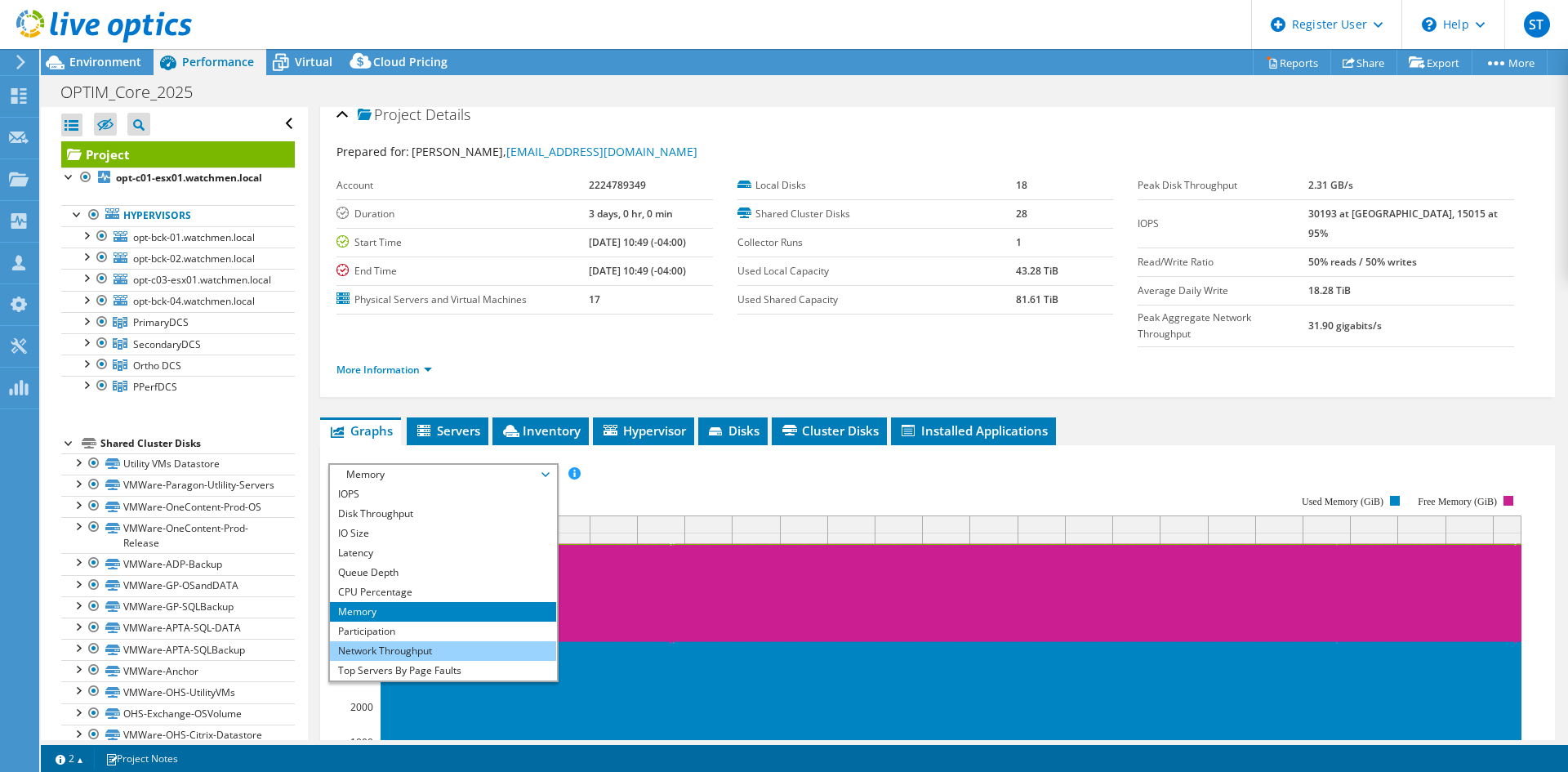
click at [450, 642] on li "Network Throughput" at bounding box center [442, 651] width 226 height 20
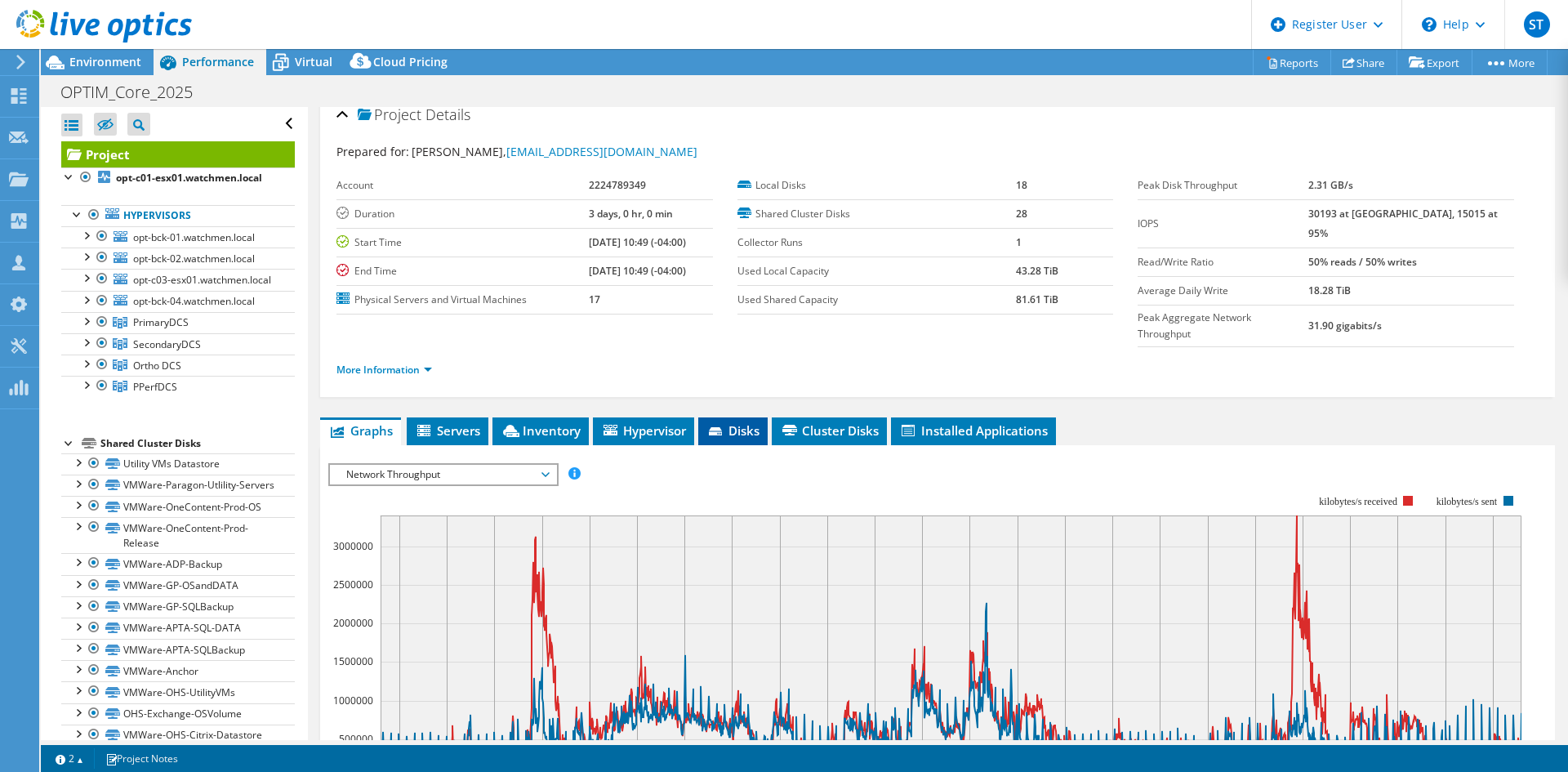
click at [725, 427] on icon at bounding box center [717, 432] width 16 height 11
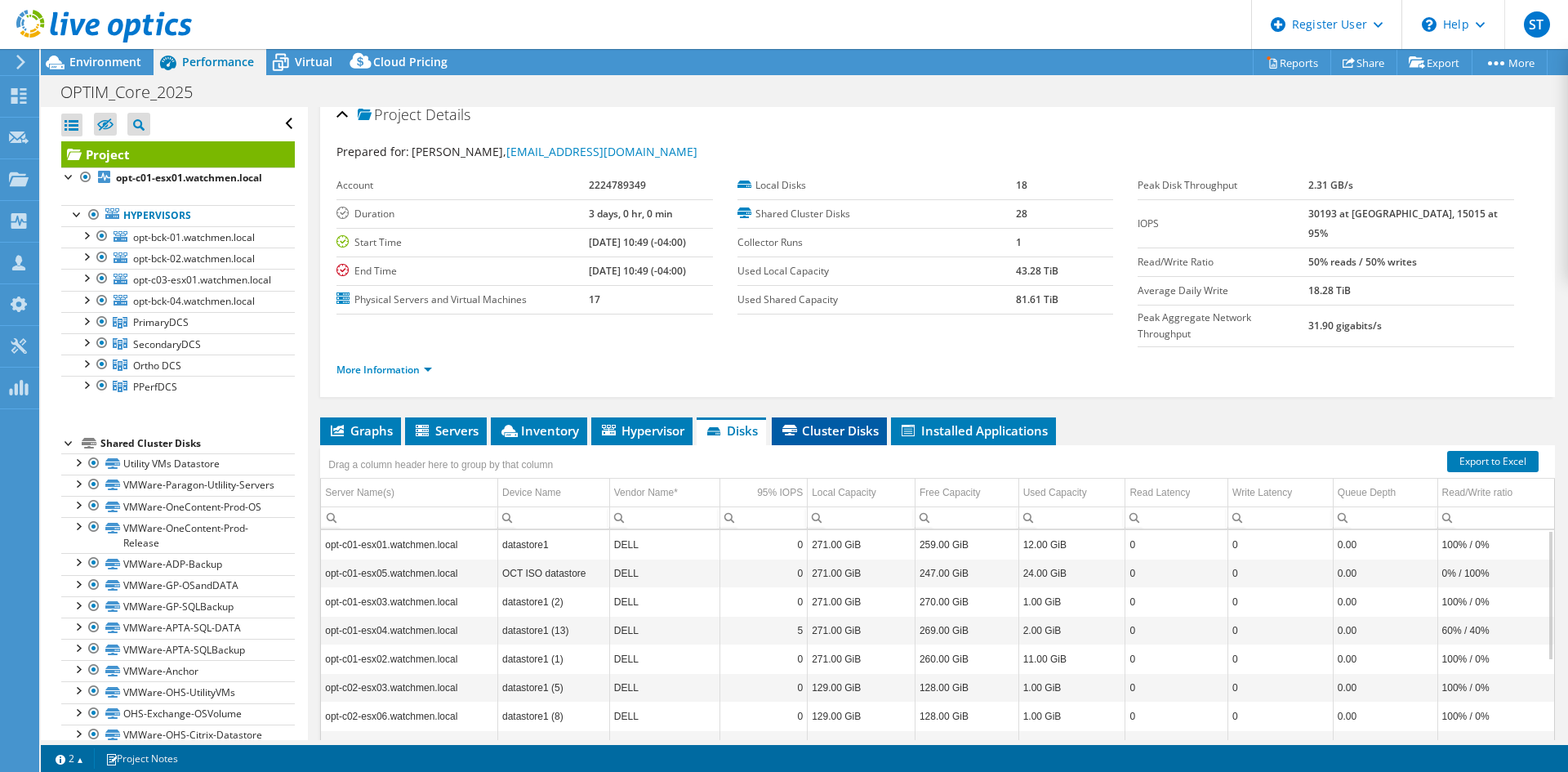
click at [811, 422] on span "Cluster Disks" at bounding box center [829, 430] width 99 height 16
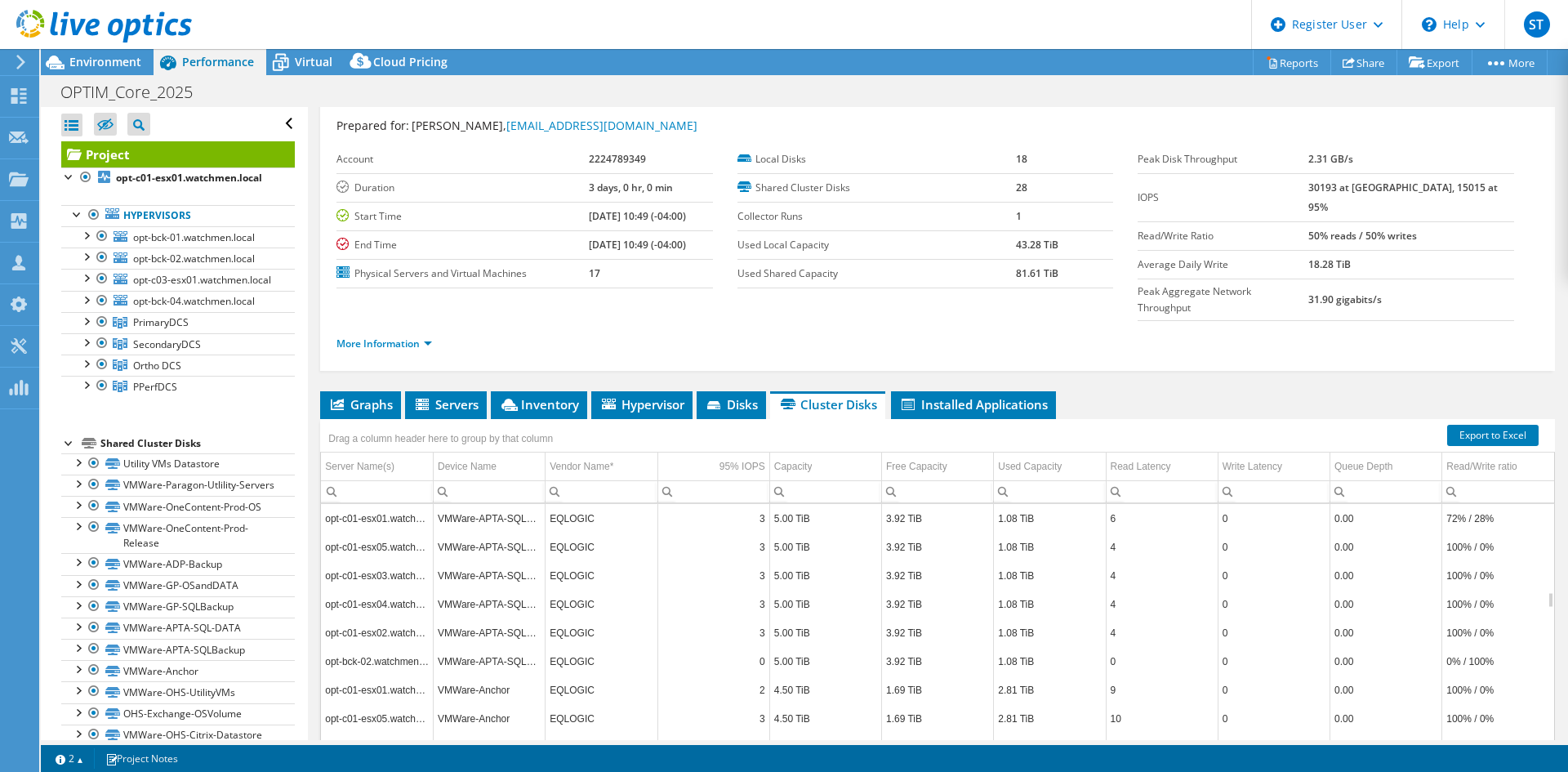
scroll to position [95, 0]
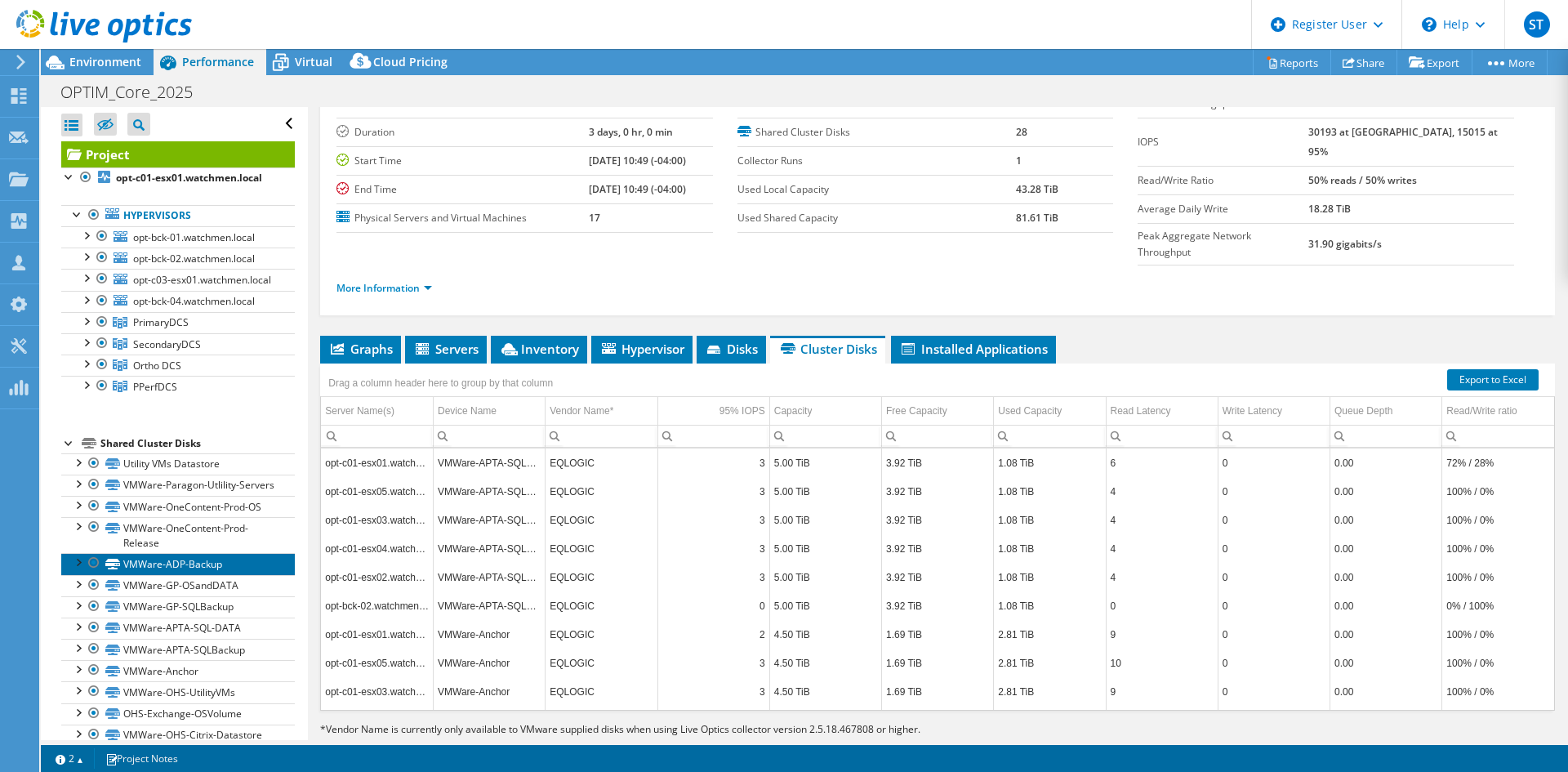
click at [204, 574] on link "VMWare-ADP-Backup" at bounding box center [177, 563] width 233 height 21
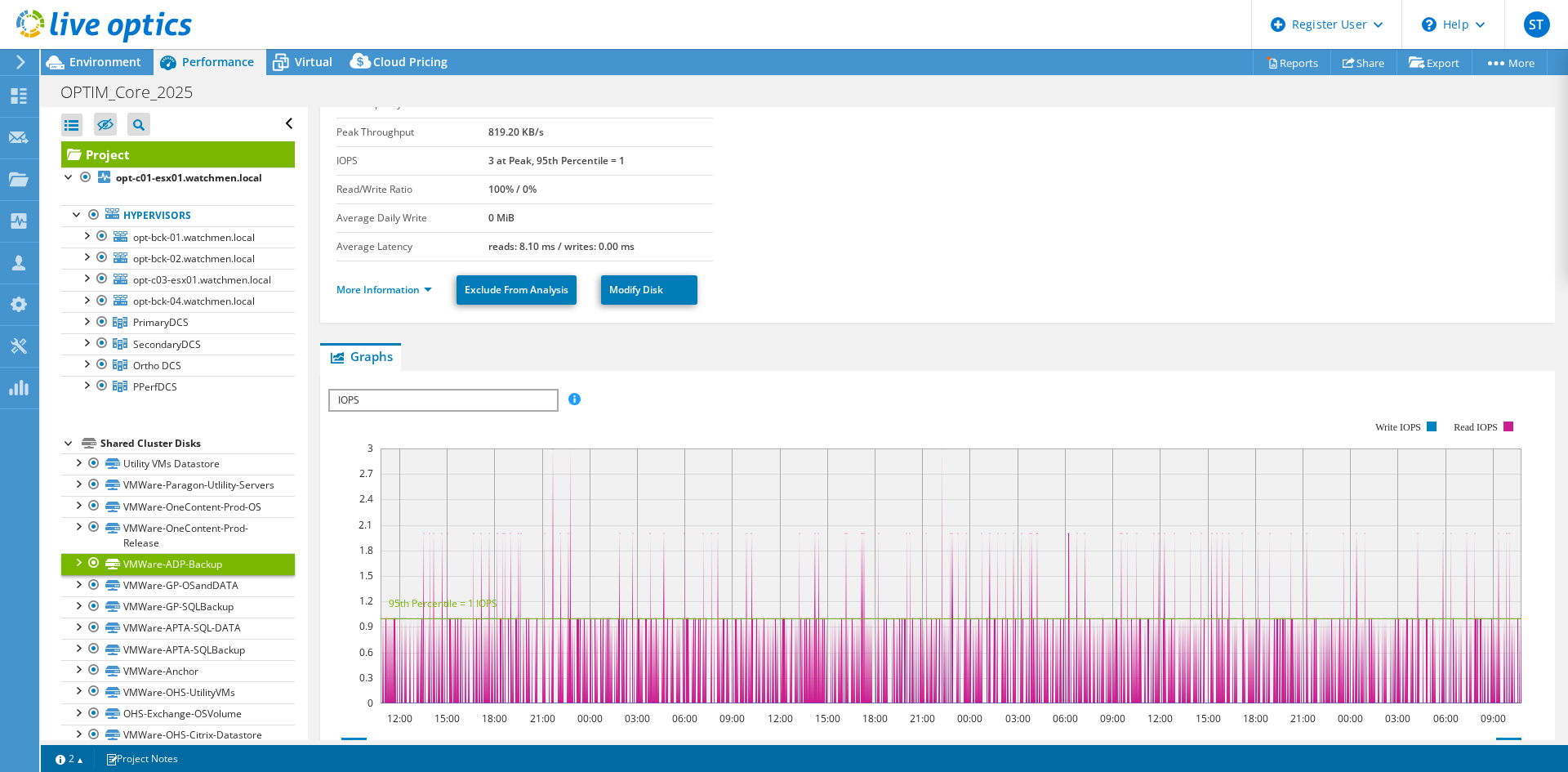
click at [406, 401] on span "IOPS" at bounding box center [442, 400] width 226 height 20
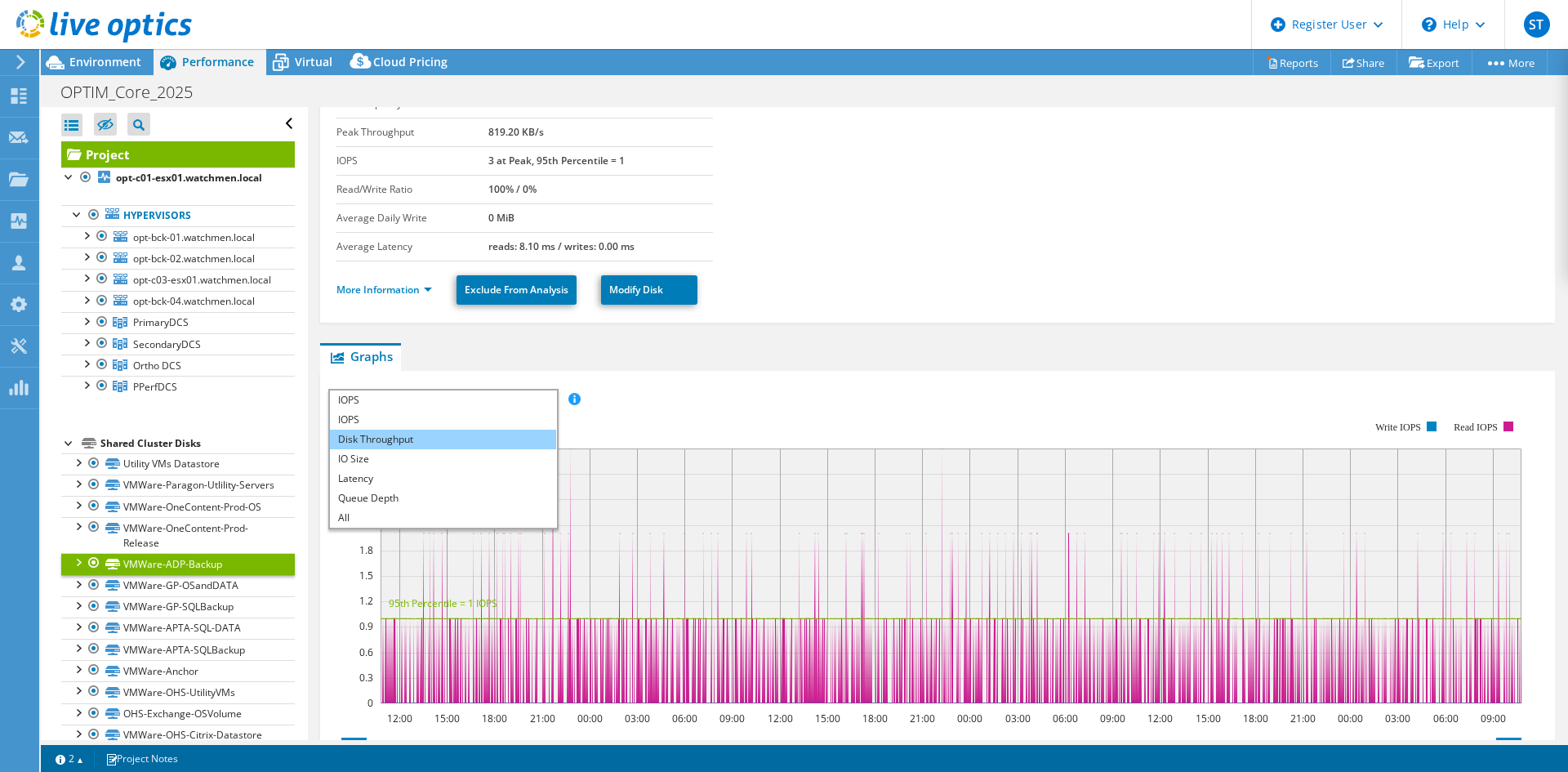
click at [396, 447] on li "Disk Throughput" at bounding box center [442, 439] width 226 height 20
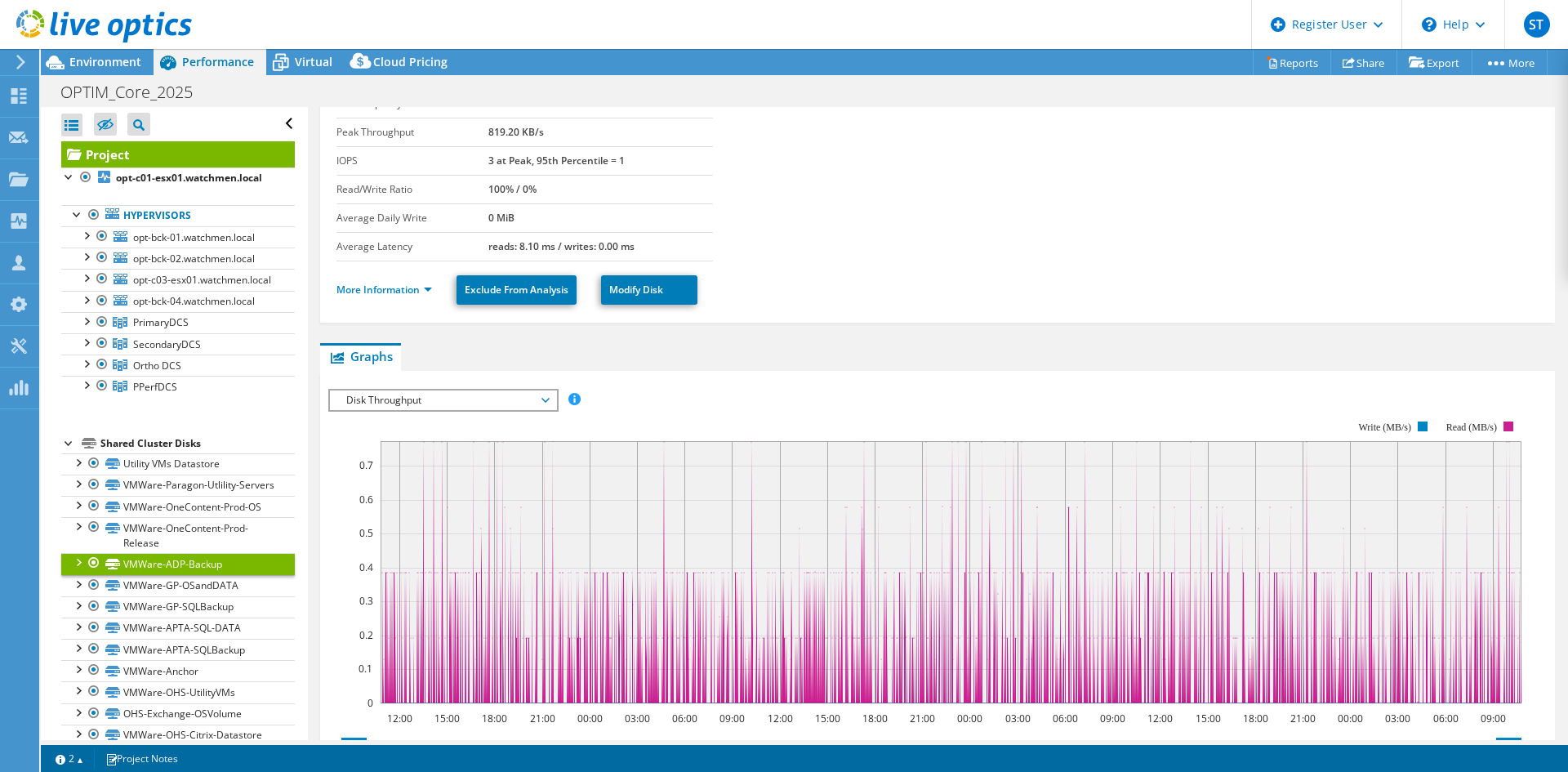
click at [436, 399] on span "Disk Throughput" at bounding box center [442, 400] width 210 height 20
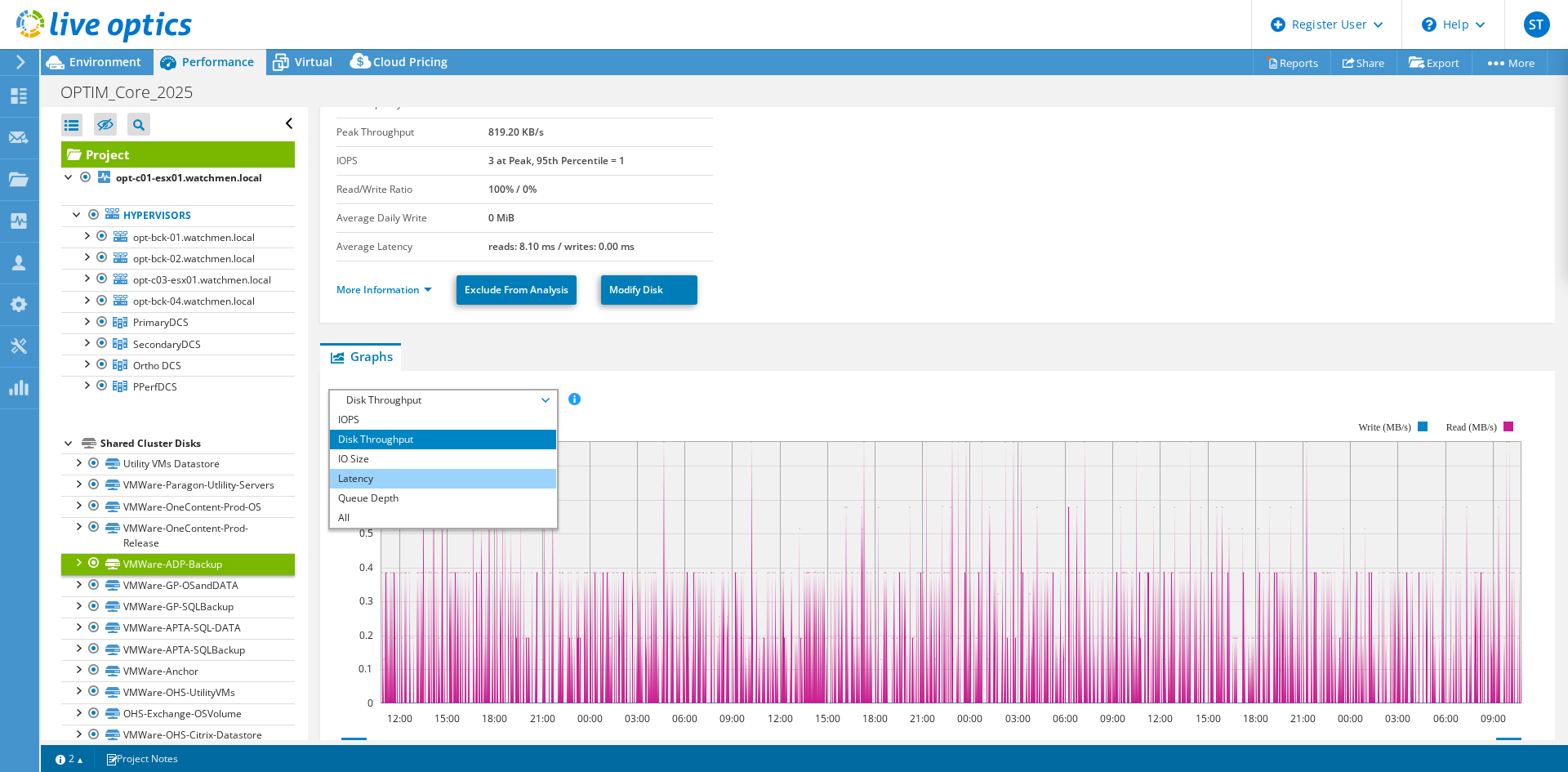
click at [380, 474] on li "Latency" at bounding box center [442, 479] width 226 height 20
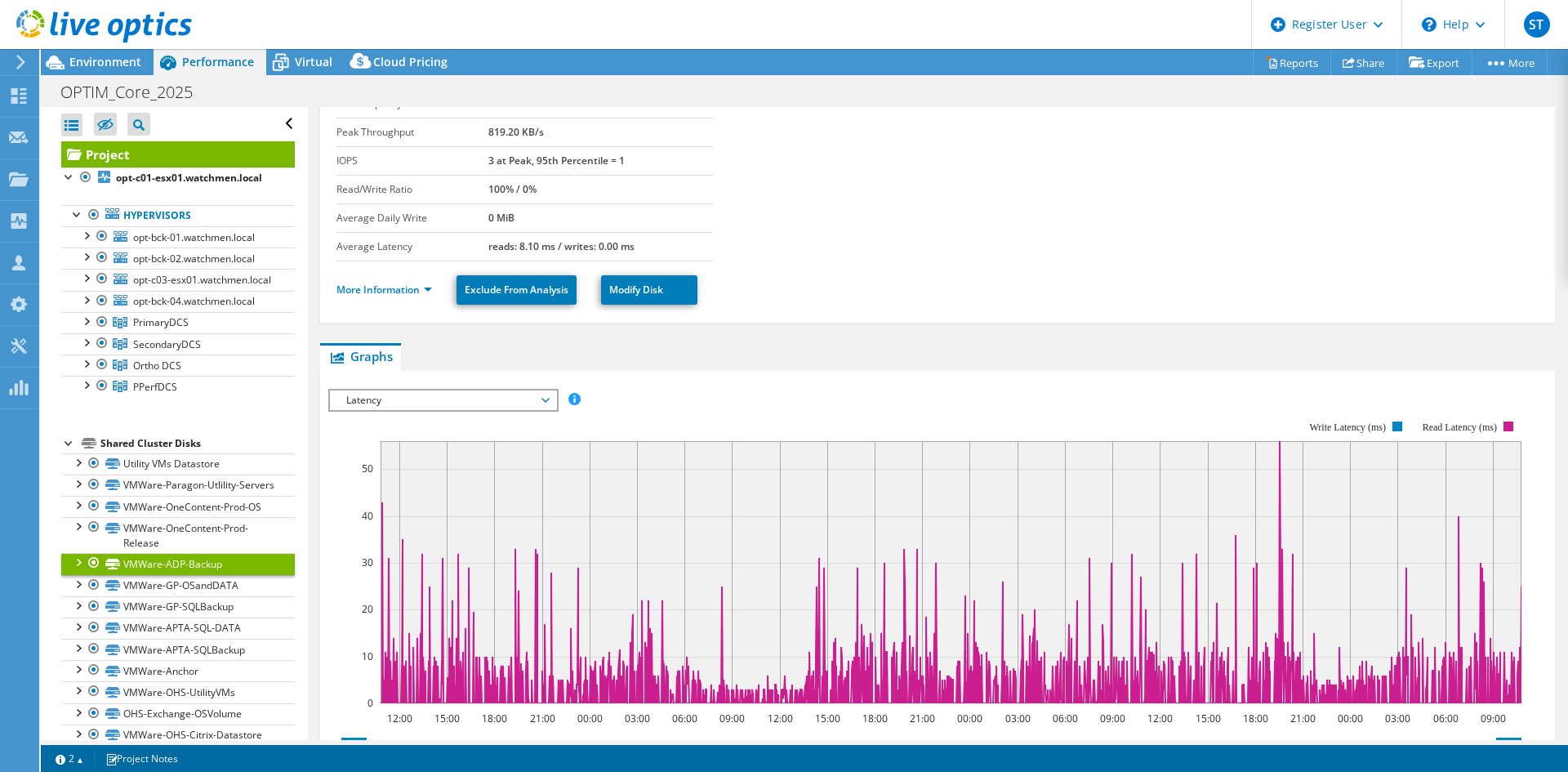
click at [654, 402] on rect at bounding box center [925, 562] width 1193 height 327
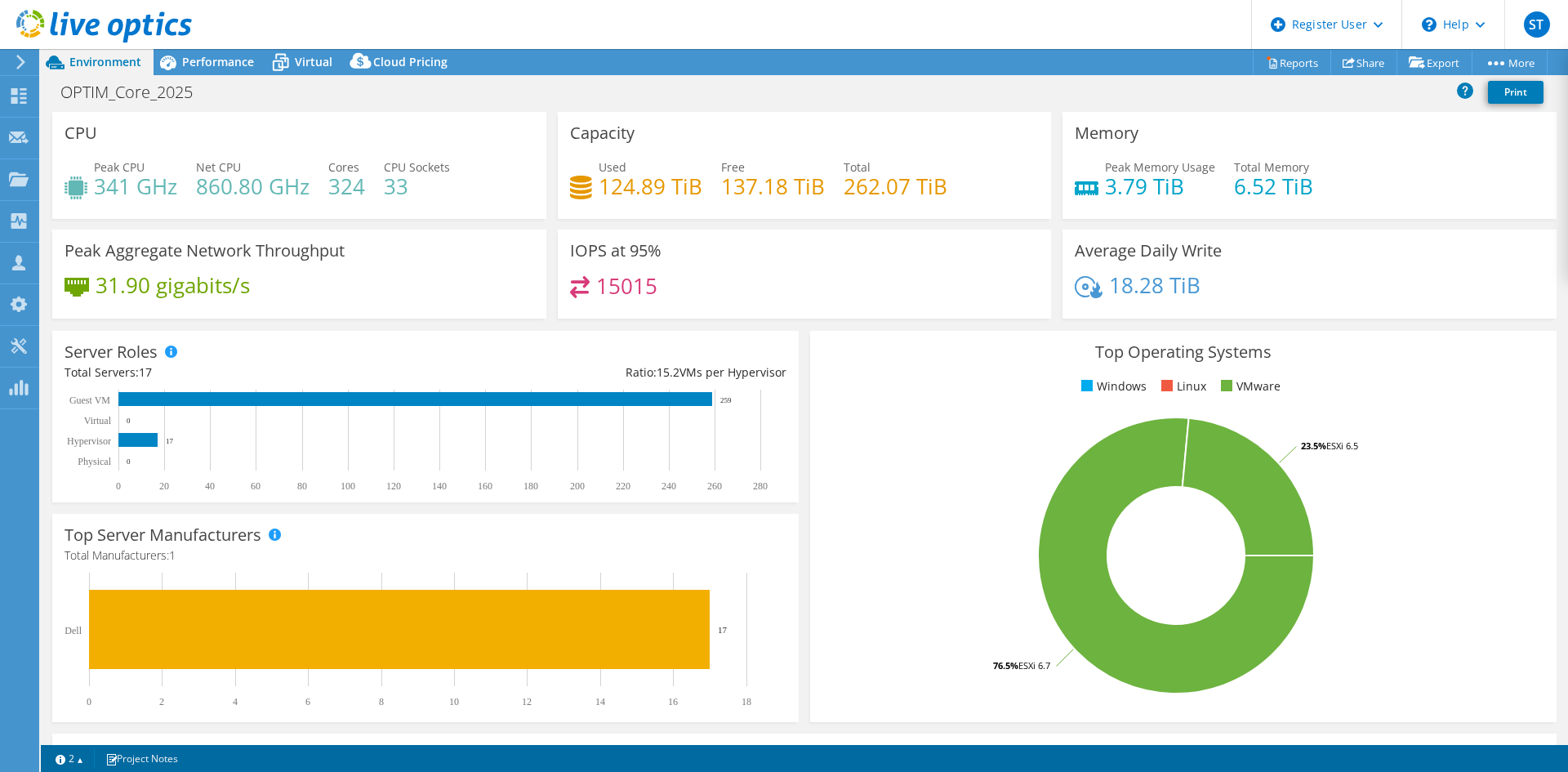
select select "USD"
